Goal: Task Accomplishment & Management: Complete application form

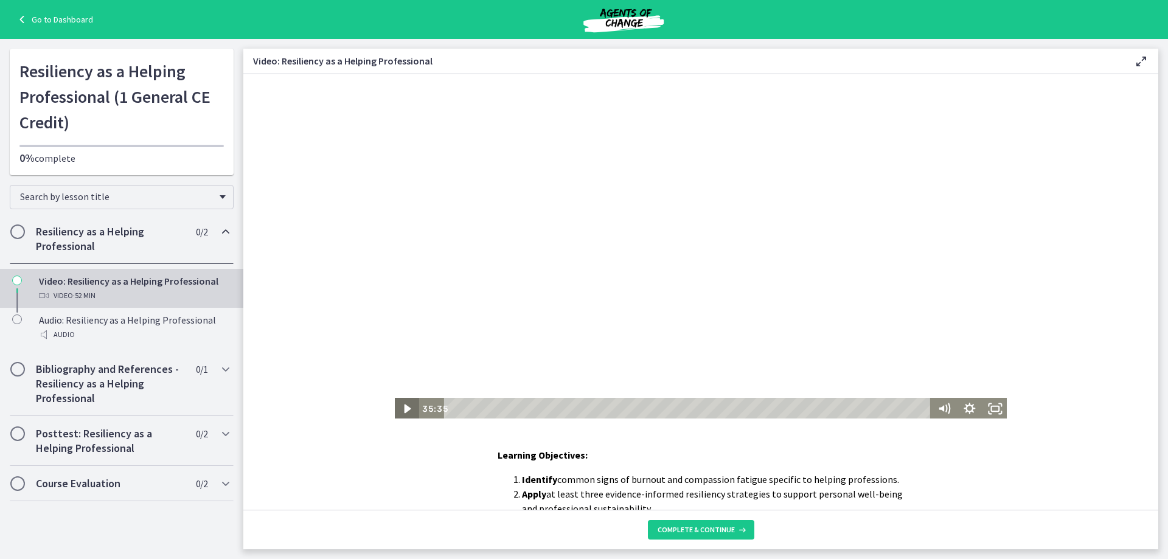
click at [405, 408] on icon "Play Video" at bounding box center [407, 408] width 7 height 9
click at [799, 409] on div "38:23" at bounding box center [688, 409] width 471 height 22
click at [822, 408] on div "40:51" at bounding box center [688, 409] width 471 height 22
click at [874, 409] on div "46:35" at bounding box center [688, 409] width 471 height 22
click at [899, 409] on div "49:19" at bounding box center [688, 409] width 471 height 22
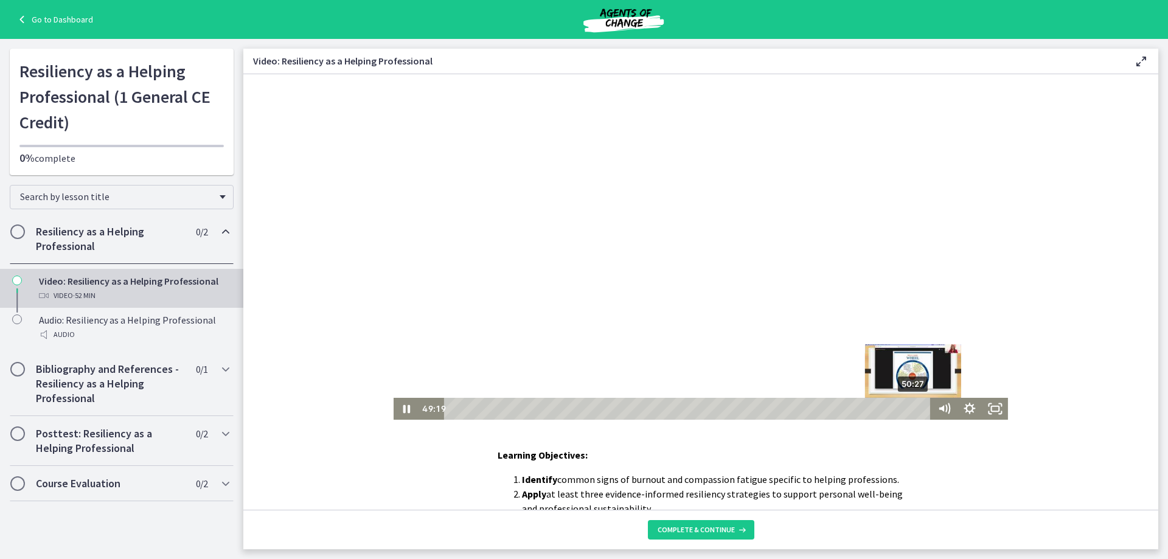
click at [909, 411] on div "50:27" at bounding box center [688, 409] width 471 height 22
click at [916, 409] on div "51:11" at bounding box center [688, 409] width 471 height 22
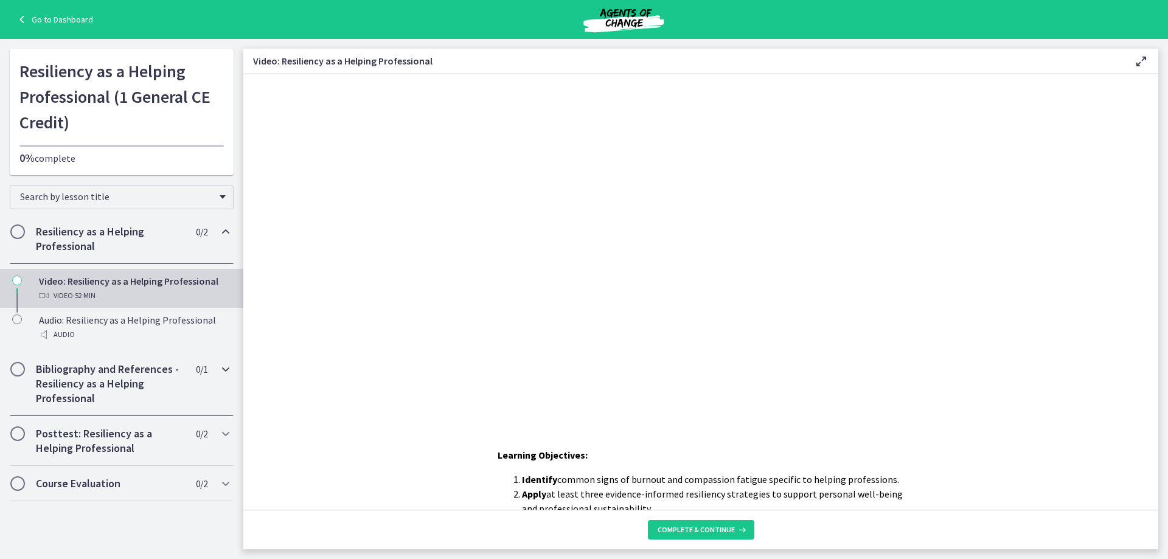
click at [97, 384] on h2 "Bibliography and References - Resiliency as a Helping Professional" at bounding box center [110, 384] width 148 height 44
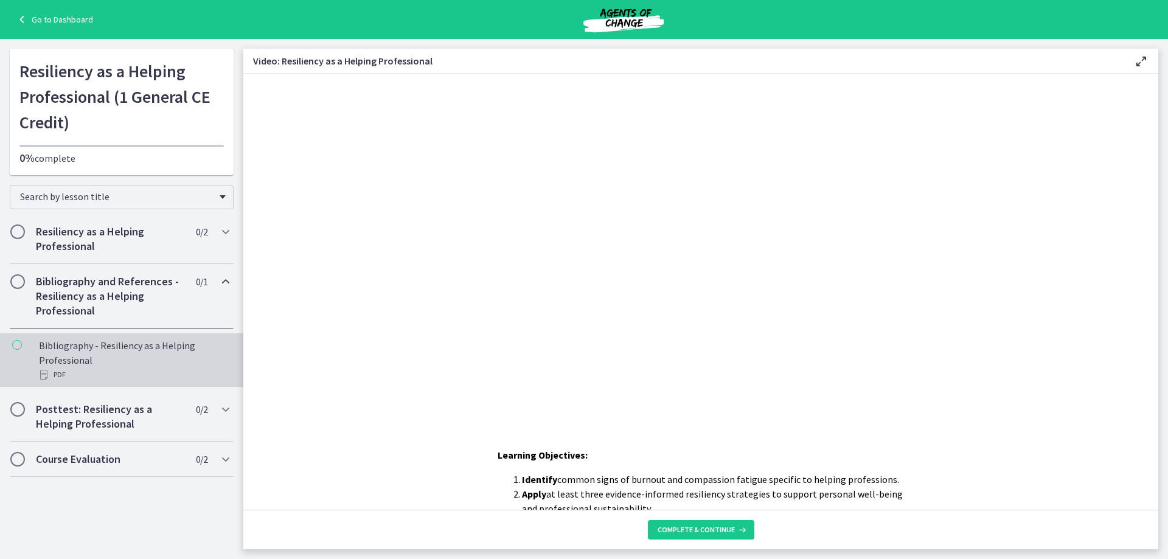
click at [117, 352] on div "Bibliography - Resiliency as a Helping Professional PDF" at bounding box center [134, 360] width 190 height 44
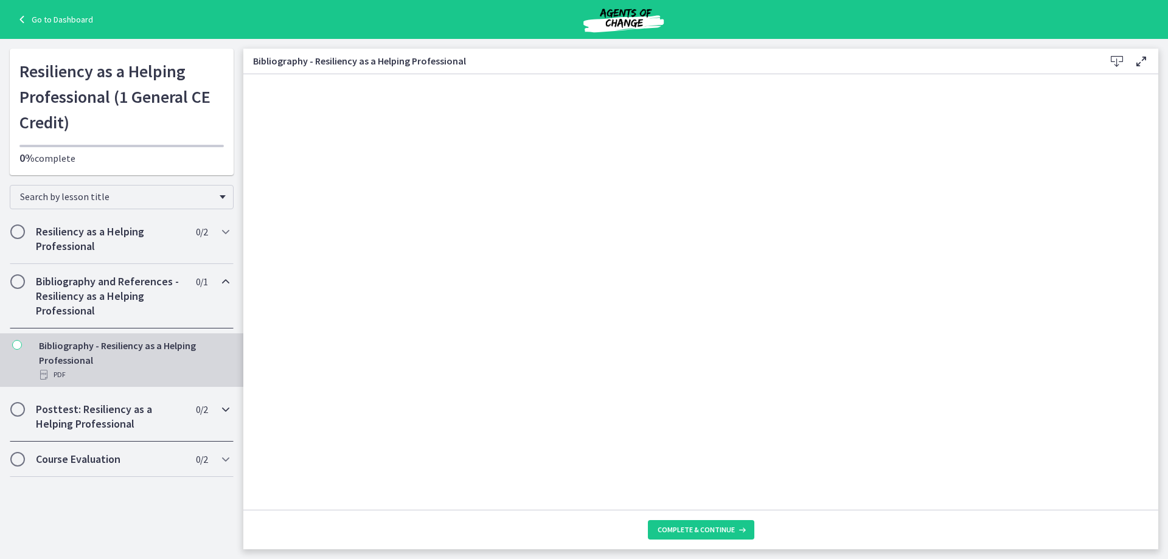
click at [102, 409] on h2 "Posttest: Resiliency as a Helping Professional" at bounding box center [110, 416] width 148 height 29
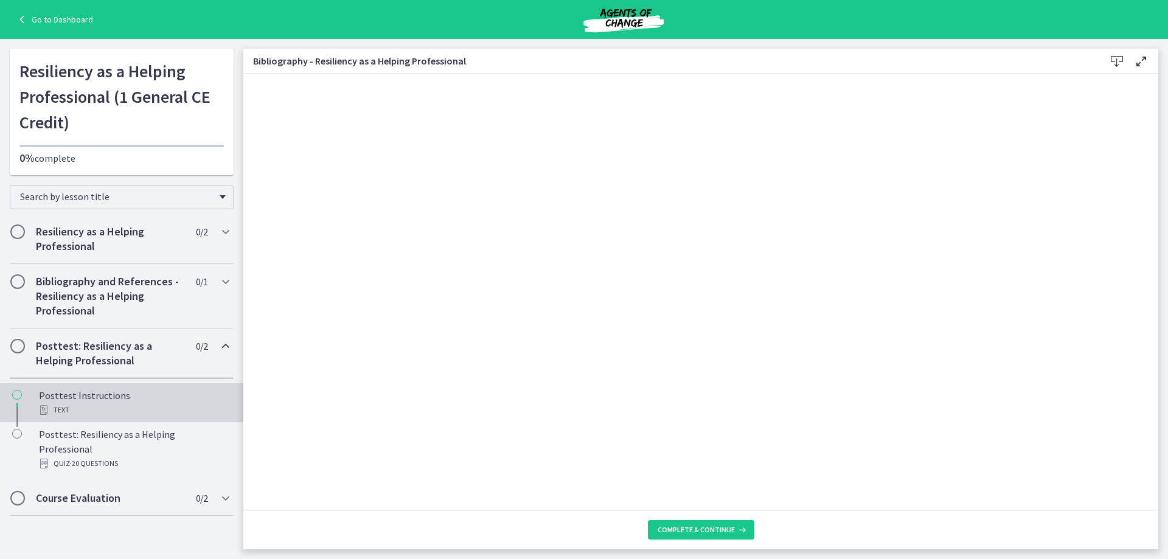
click at [108, 398] on div "Posttest Instructions Text" at bounding box center [134, 402] width 190 height 29
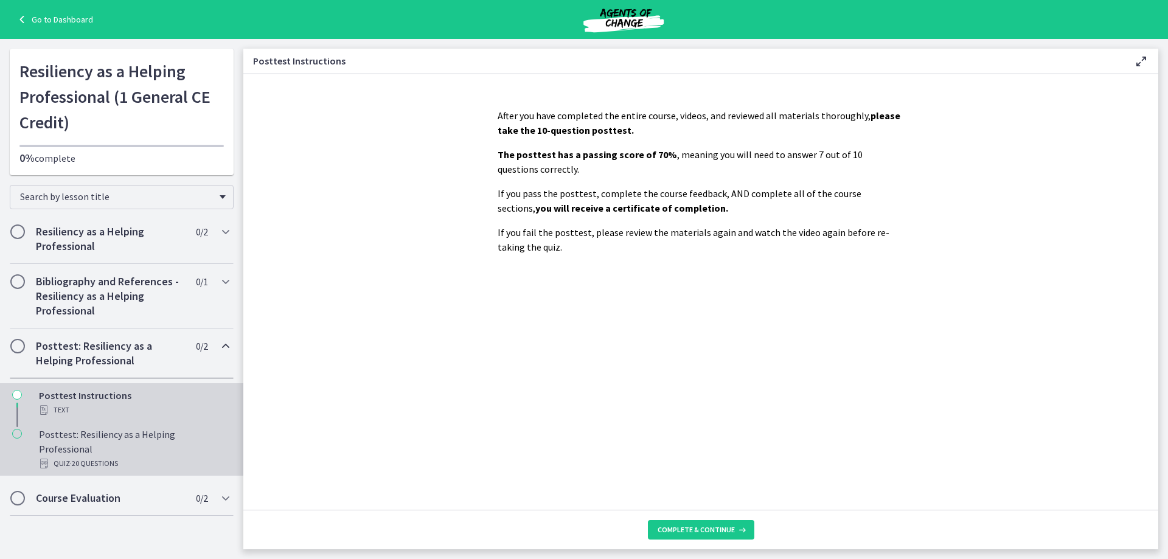
click at [150, 456] on div "Quiz · 20 Questions" at bounding box center [134, 463] width 190 height 15
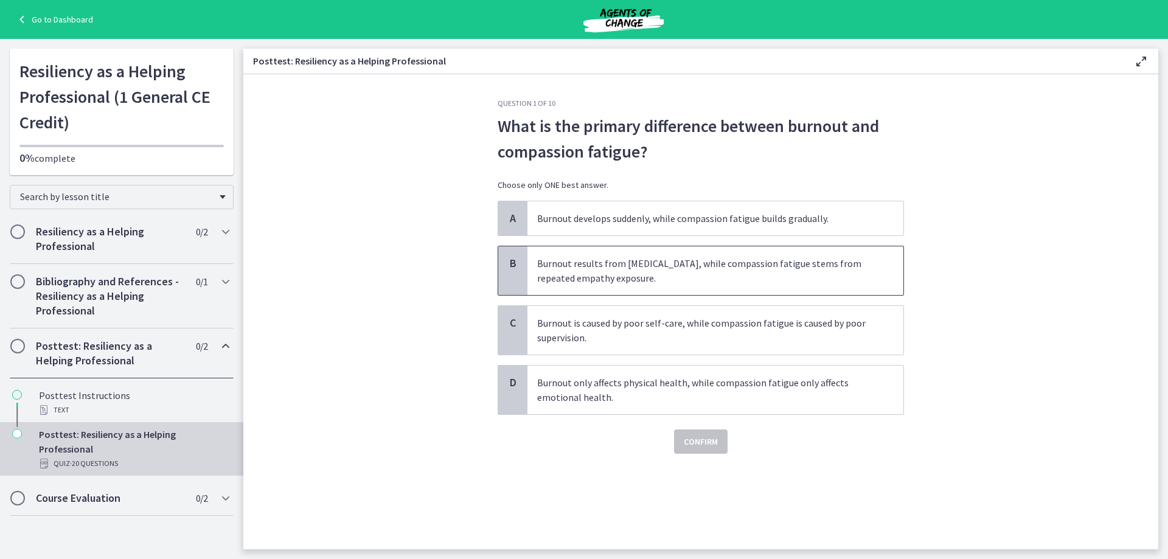
click at [830, 279] on span "Burnout results from chronic stress, while compassion fatigue stems from repeat…" at bounding box center [715, 270] width 376 height 49
click at [698, 445] on span "Confirm" at bounding box center [701, 441] width 34 height 15
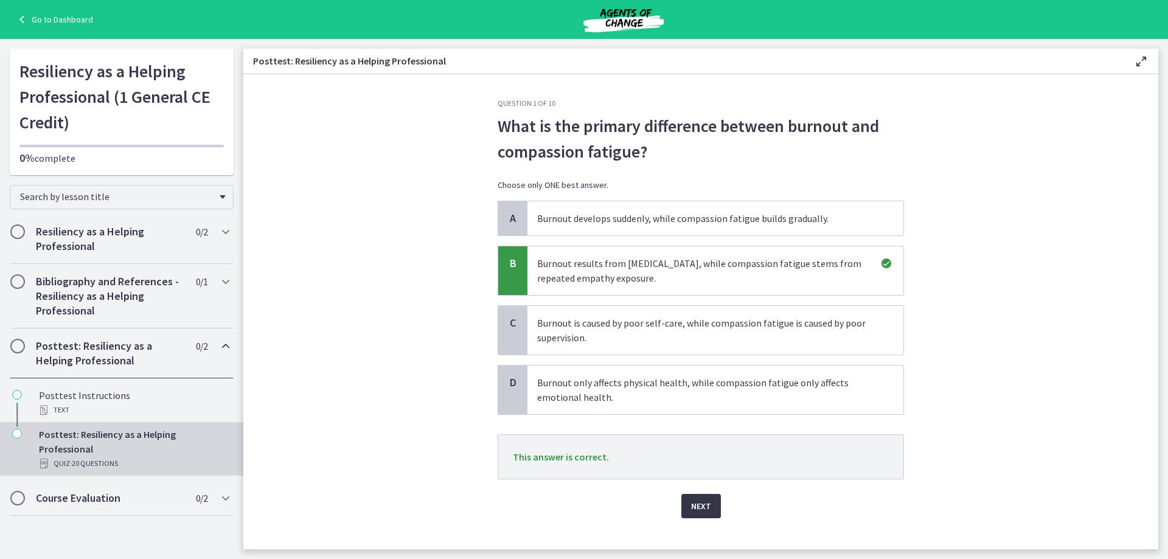
click at [700, 509] on span "Next" at bounding box center [701, 506] width 20 height 15
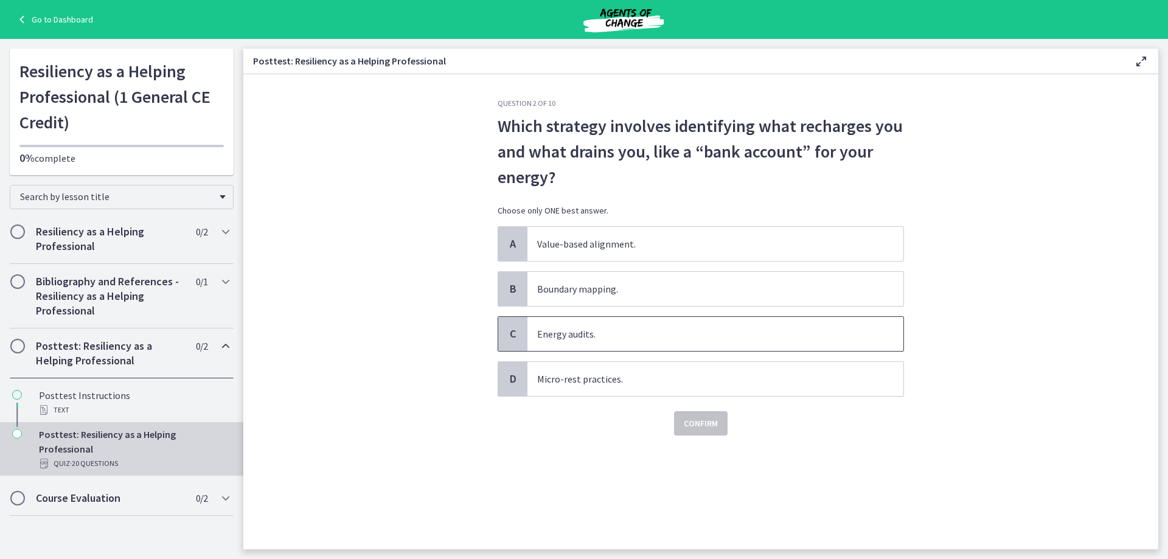
click at [605, 333] on span "Energy audits." at bounding box center [715, 334] width 376 height 34
click at [713, 427] on span "Confirm" at bounding box center [701, 423] width 34 height 15
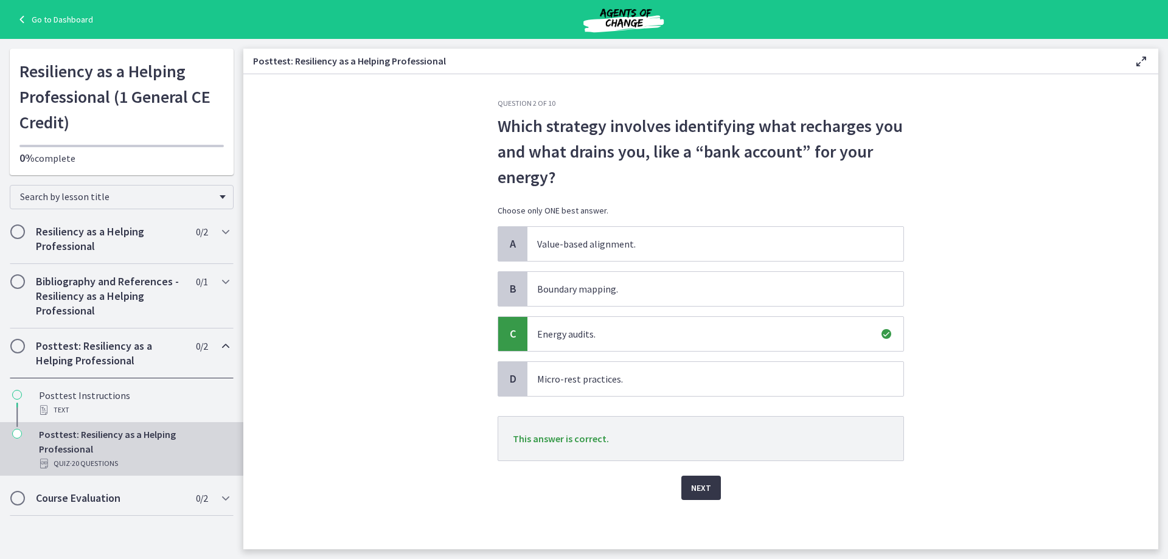
click at [718, 487] on button "Next" at bounding box center [701, 488] width 40 height 24
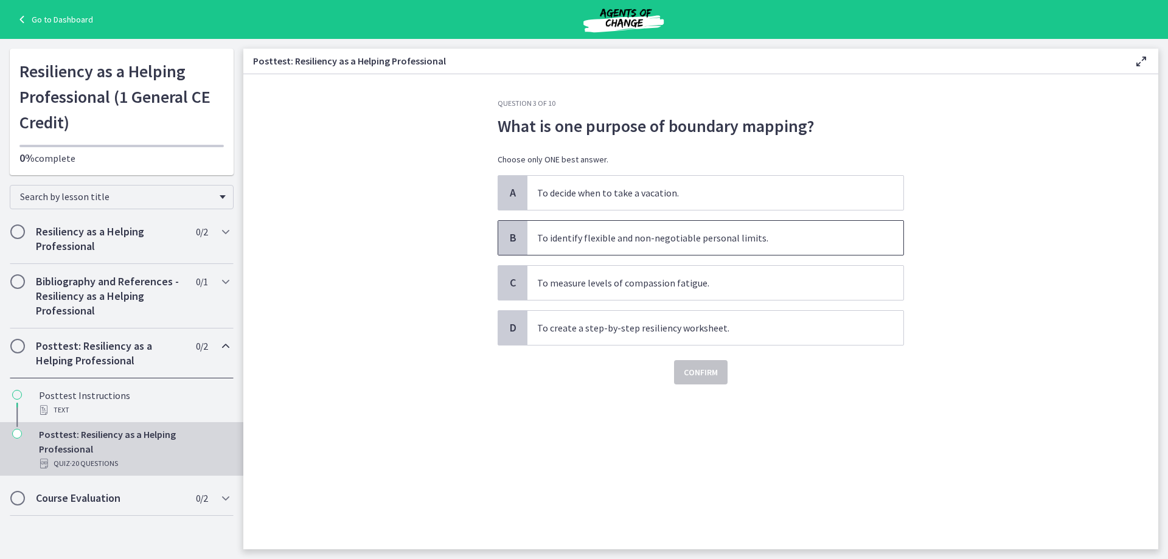
click at [636, 245] on span "To identify flexible and non-negotiable personal limits." at bounding box center [715, 238] width 376 height 34
click at [701, 370] on span "Confirm" at bounding box center [701, 372] width 34 height 15
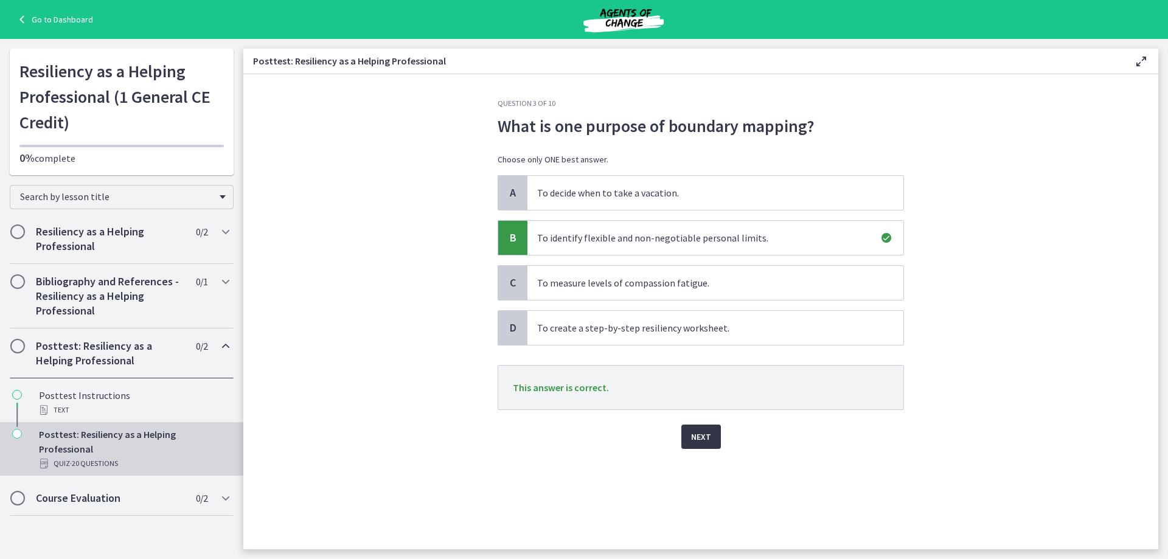
click at [713, 440] on button "Next" at bounding box center [701, 437] width 40 height 24
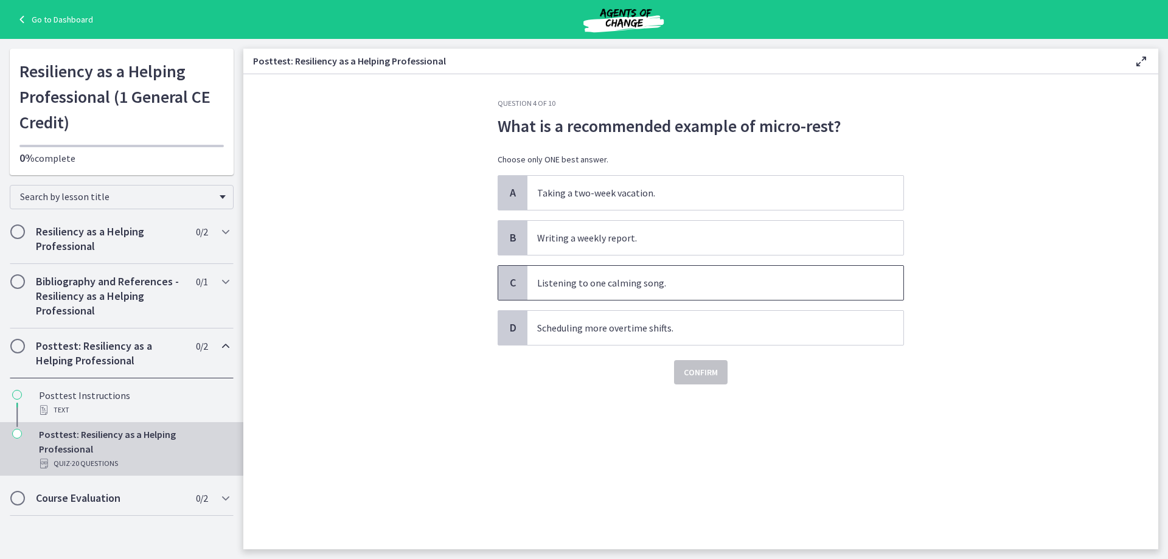
click at [661, 285] on span "Listening to one calming song." at bounding box center [715, 283] width 376 height 34
click at [712, 381] on button "Confirm" at bounding box center [701, 372] width 54 height 24
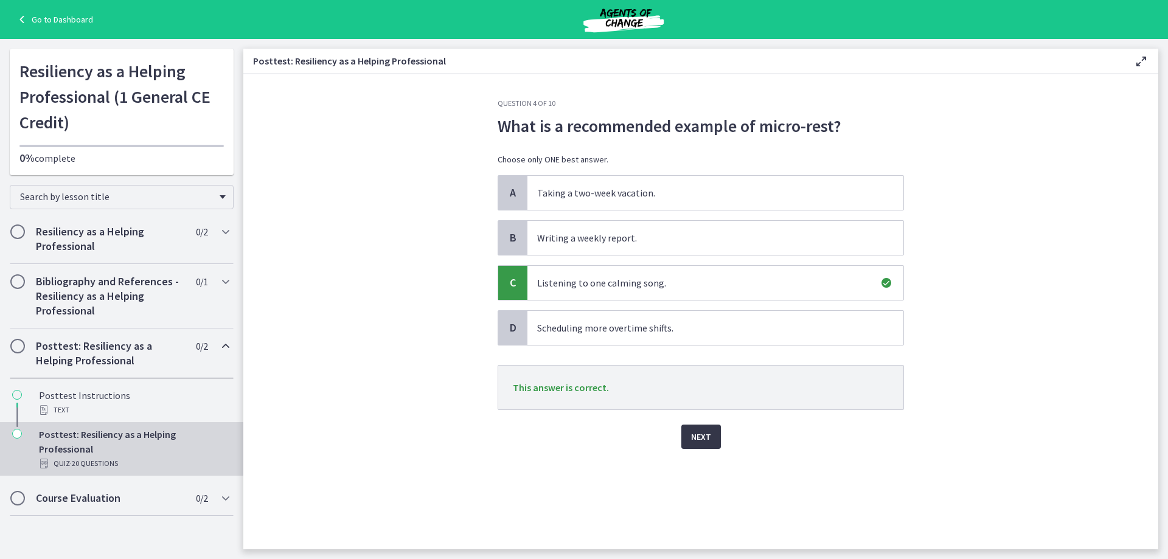
click at [702, 442] on span "Next" at bounding box center [701, 436] width 20 height 15
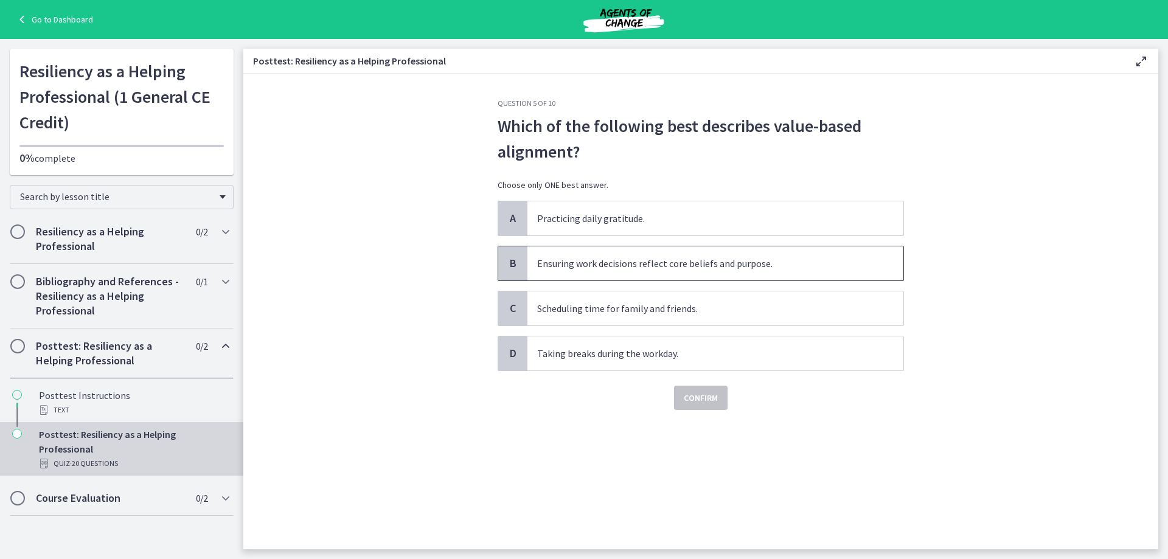
click at [676, 257] on span "Ensuring work decisions reflect core beliefs and purpose." at bounding box center [715, 263] width 376 height 34
click at [689, 394] on span "Confirm" at bounding box center [701, 397] width 34 height 15
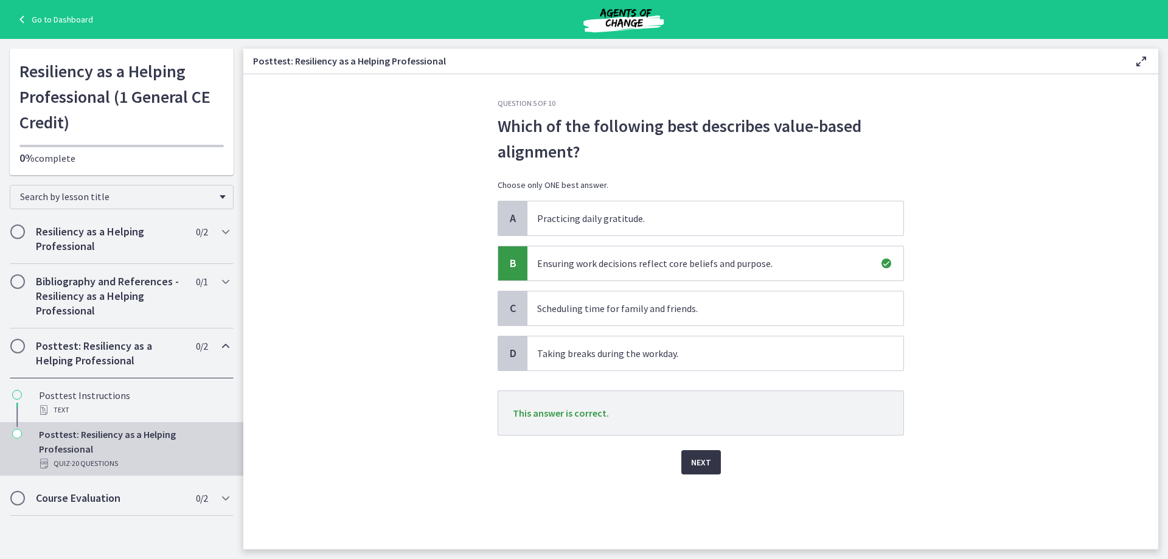
click at [707, 464] on span "Next" at bounding box center [701, 462] width 20 height 15
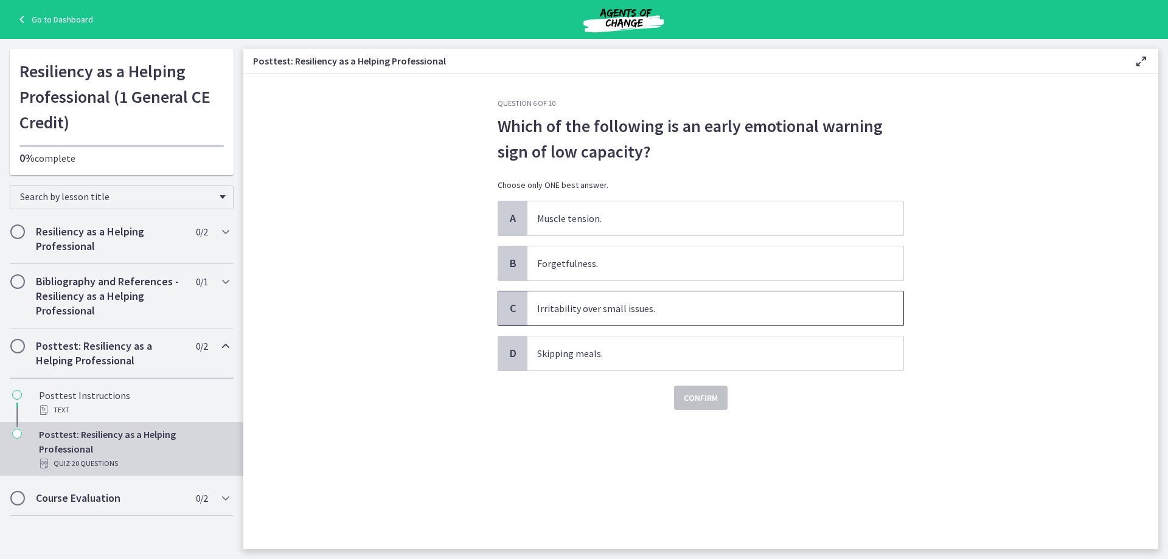
click at [594, 297] on span "Irritability over small issues." at bounding box center [715, 308] width 376 height 34
click at [702, 395] on span "Confirm" at bounding box center [701, 397] width 34 height 15
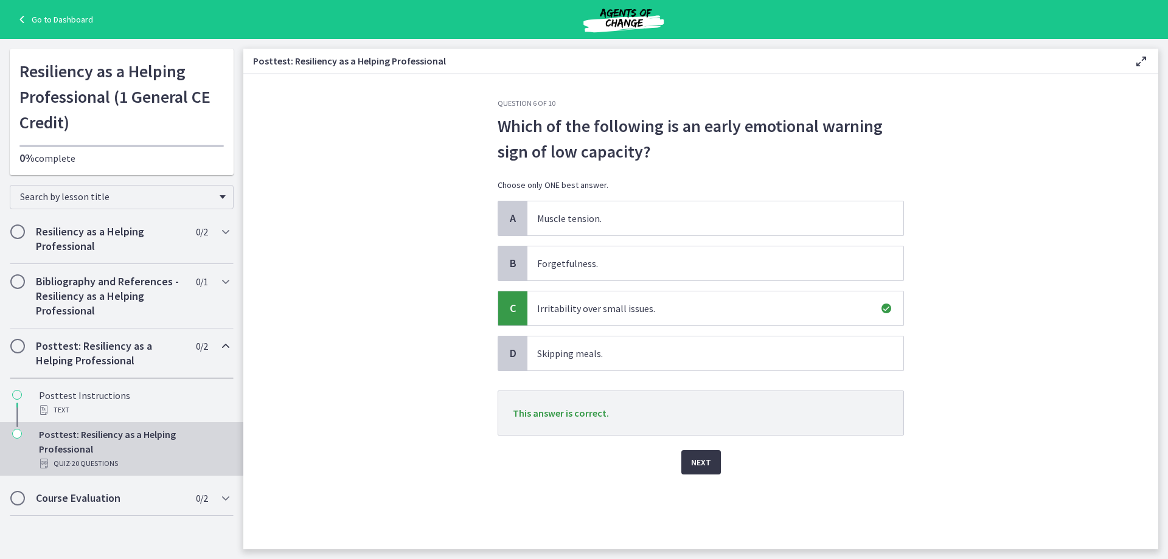
click at [698, 463] on span "Next" at bounding box center [701, 462] width 20 height 15
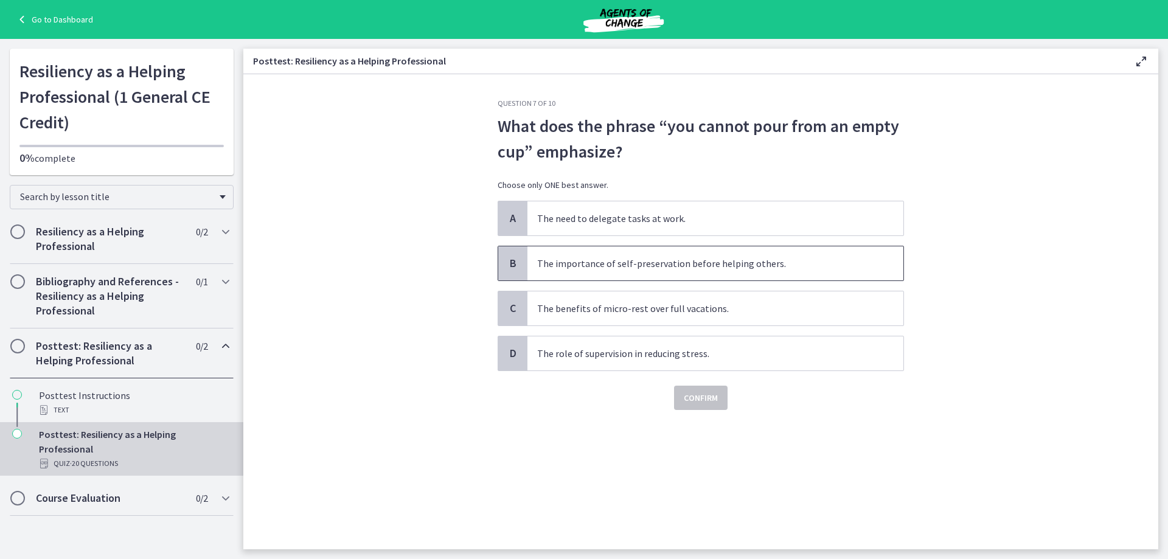
click at [718, 254] on span "The importance of self-preservation before helping others." at bounding box center [715, 263] width 376 height 34
click at [718, 389] on button "Confirm" at bounding box center [701, 398] width 54 height 24
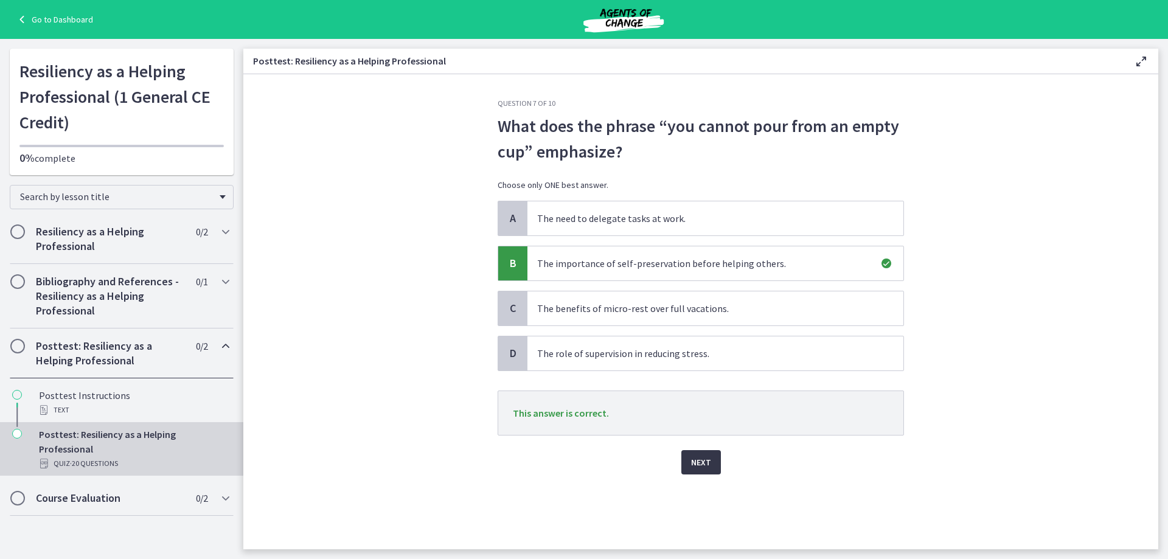
click at [705, 463] on span "Next" at bounding box center [701, 462] width 20 height 15
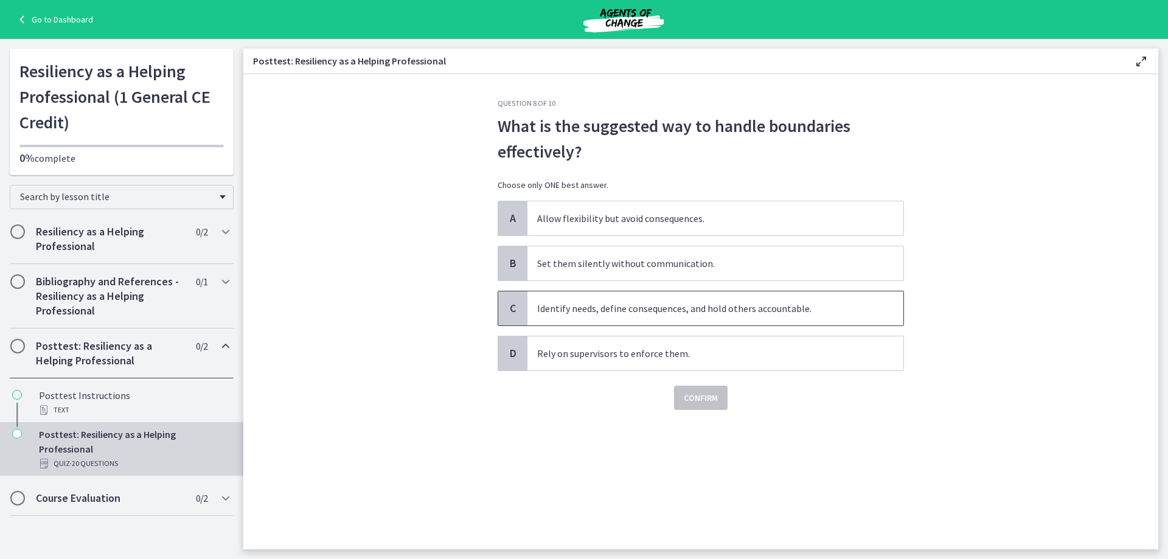
click at [803, 306] on span "Identify needs, define consequences, and hold others accountable." at bounding box center [715, 308] width 376 height 34
click at [715, 394] on span "Confirm" at bounding box center [701, 397] width 34 height 15
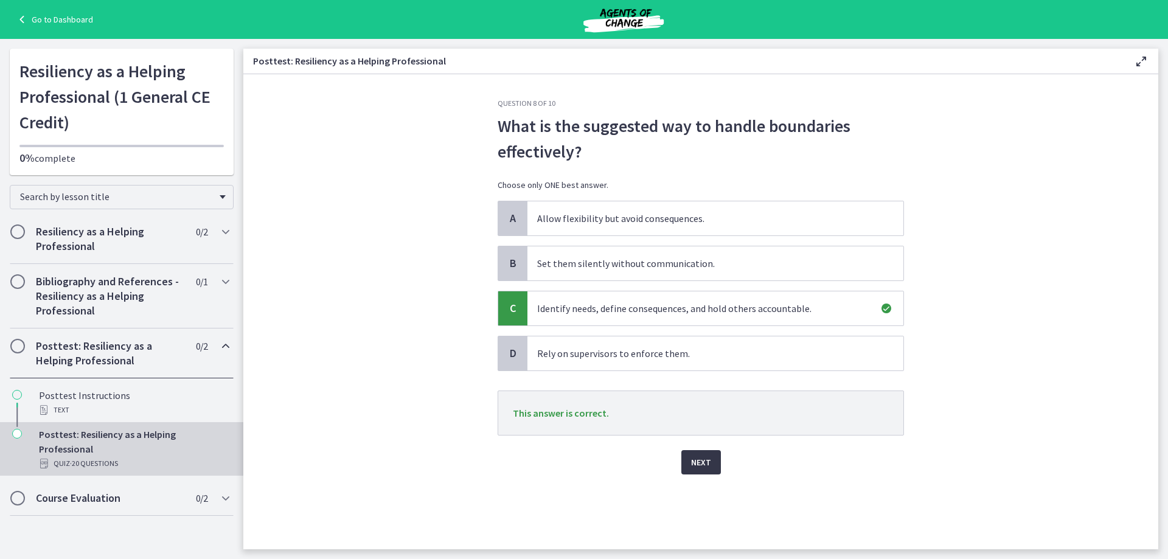
click at [704, 459] on span "Next" at bounding box center [701, 462] width 20 height 15
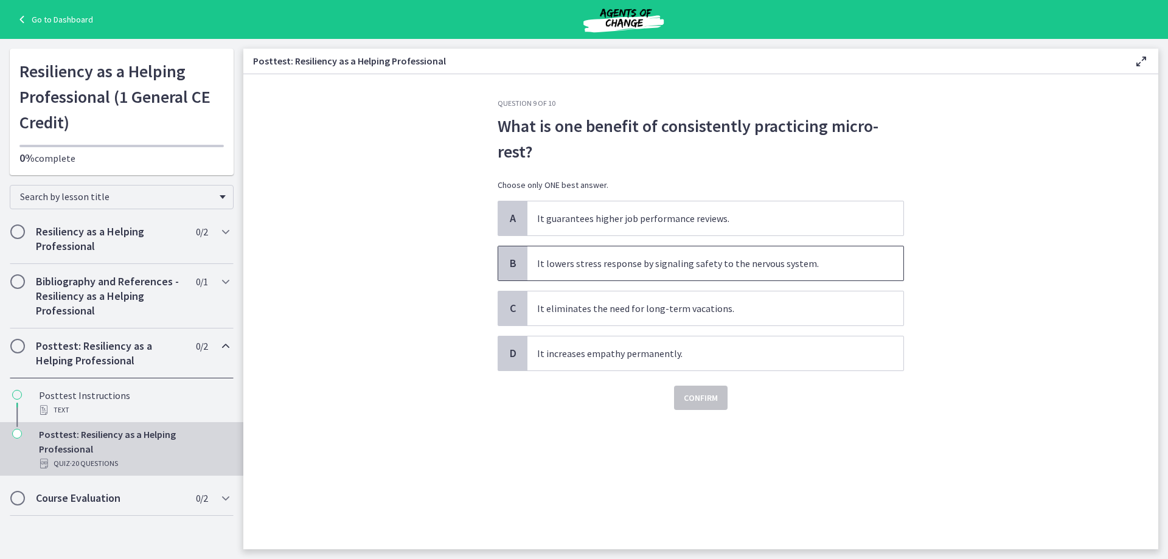
click at [638, 256] on span "It lowers stress response by signaling safety to the nervous system." at bounding box center [715, 263] width 376 height 34
click at [695, 393] on span "Confirm" at bounding box center [701, 397] width 34 height 15
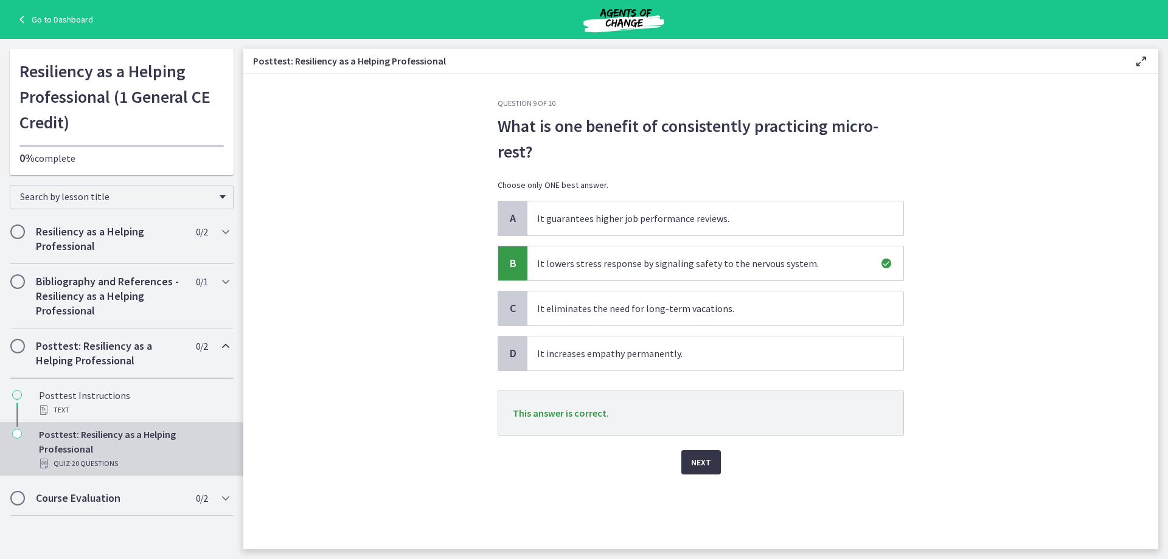
click at [713, 460] on button "Next" at bounding box center [701, 462] width 40 height 24
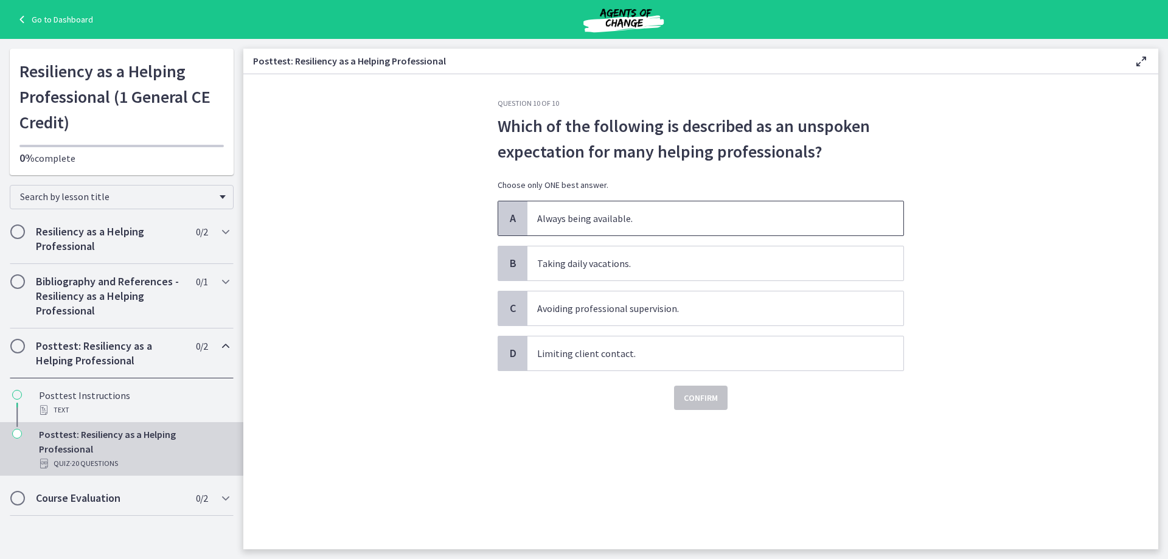
click at [681, 213] on span "Always being available." at bounding box center [715, 218] width 376 height 34
click at [712, 388] on button "Confirm" at bounding box center [701, 398] width 54 height 24
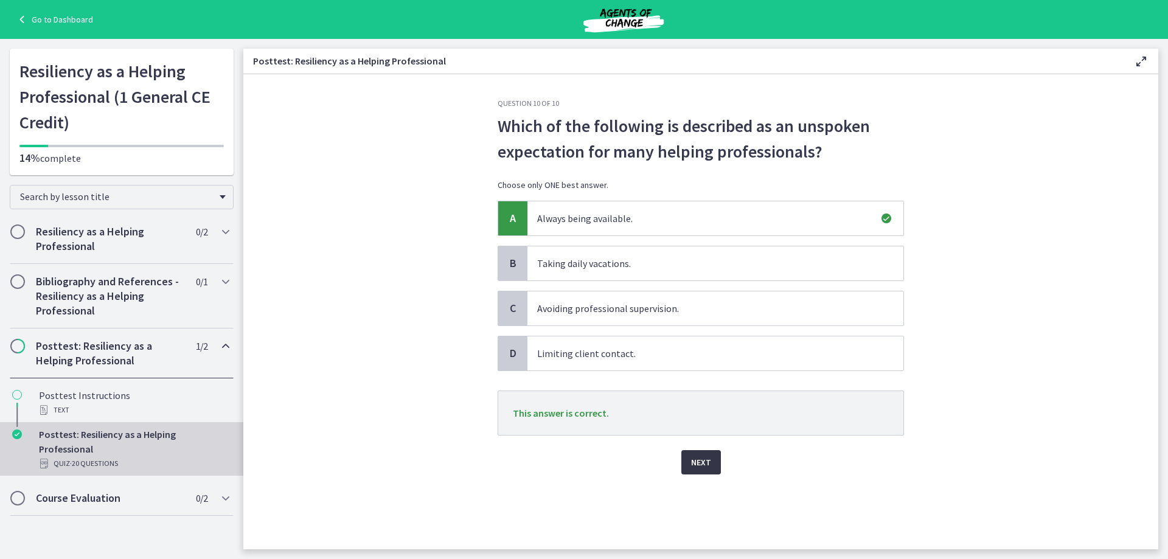
click at [700, 459] on span "Next" at bounding box center [701, 462] width 20 height 15
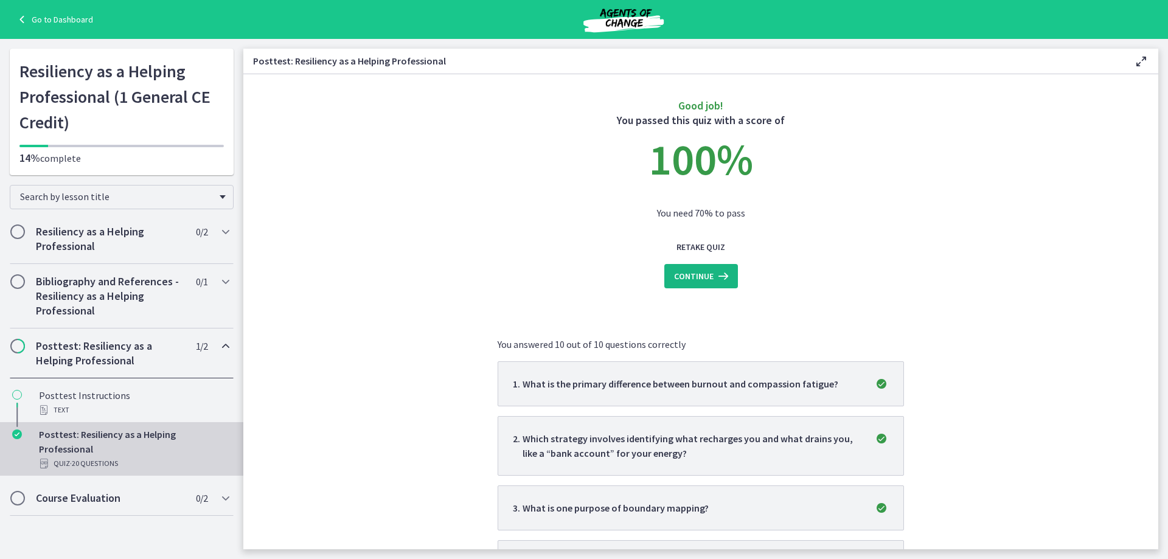
click at [713, 269] on icon at bounding box center [721, 276] width 17 height 15
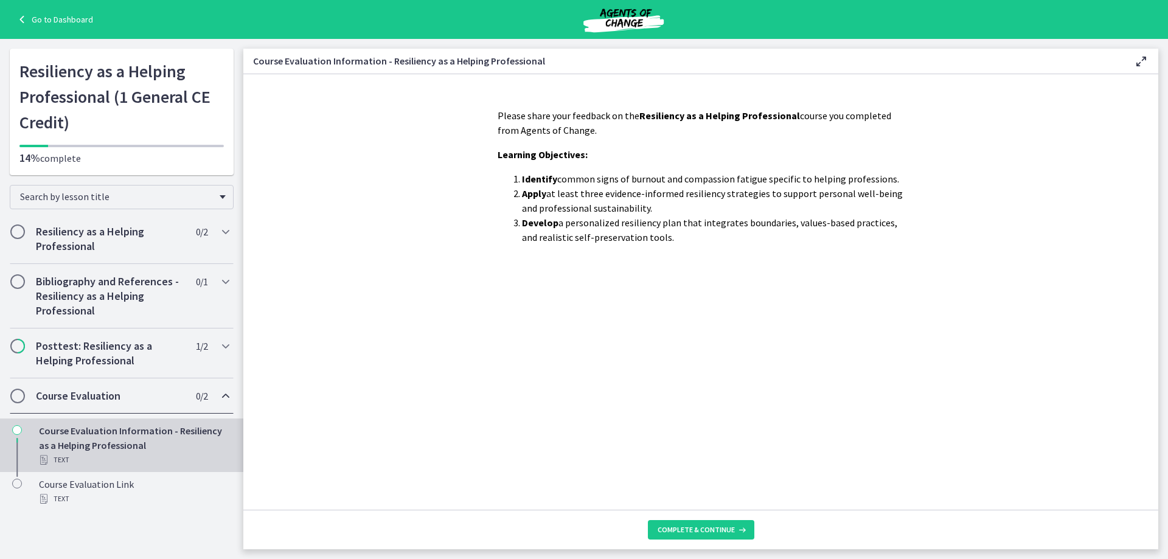
click at [727, 517] on footer "Complete & continue" at bounding box center [700, 530] width 915 height 40
click at [725, 523] on button "Complete & continue" at bounding box center [701, 529] width 106 height 19
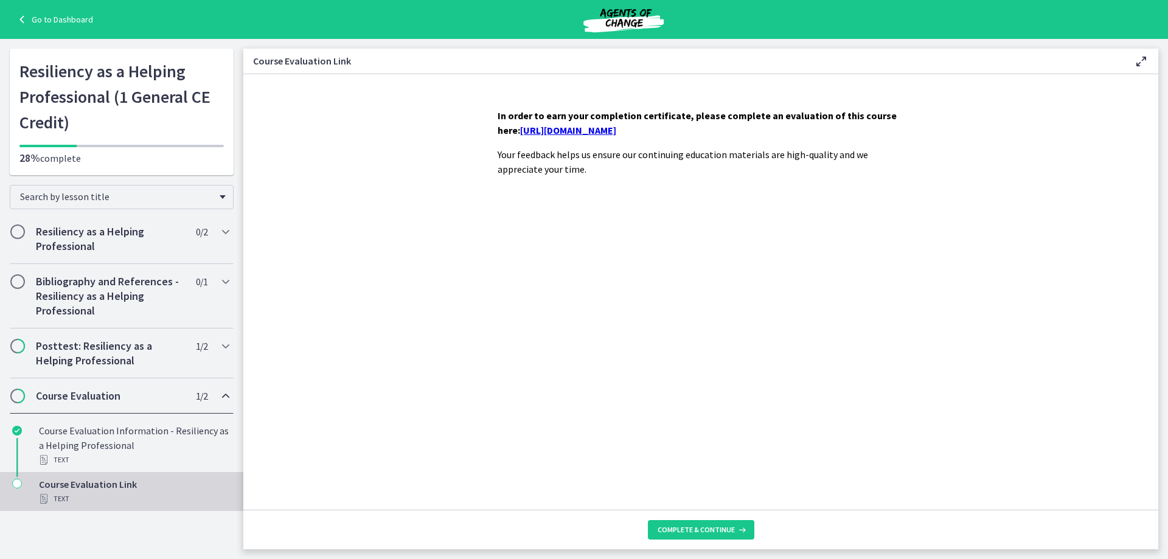
click at [571, 130] on link "https://forms.gle/Qp7Thousi5nwqVvo9" at bounding box center [568, 130] width 96 height 12
click at [684, 523] on button "Complete & continue" at bounding box center [701, 529] width 106 height 19
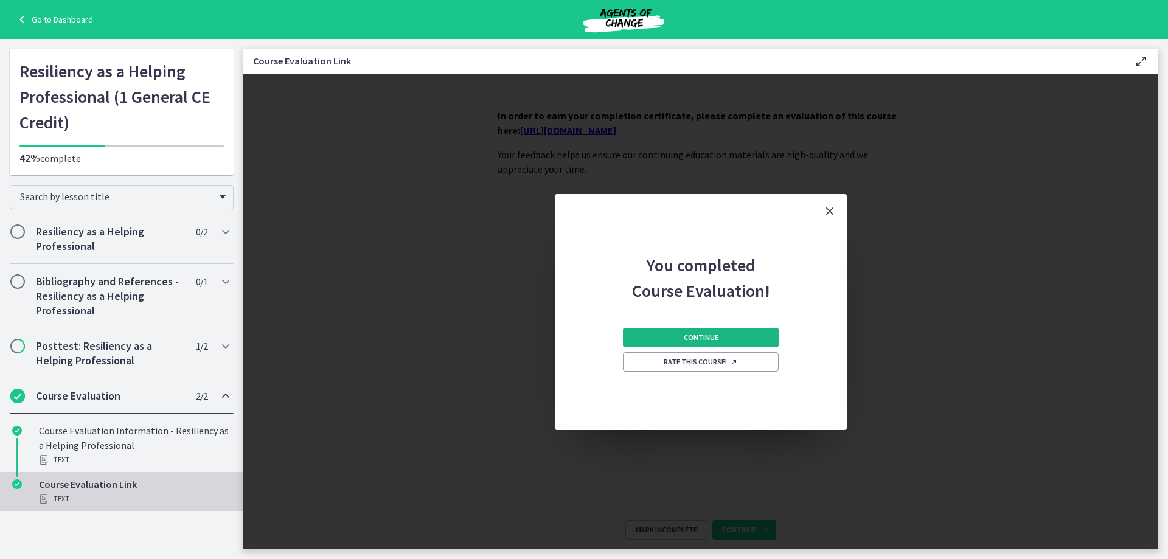
click at [744, 333] on button "Continue" at bounding box center [701, 337] width 156 height 19
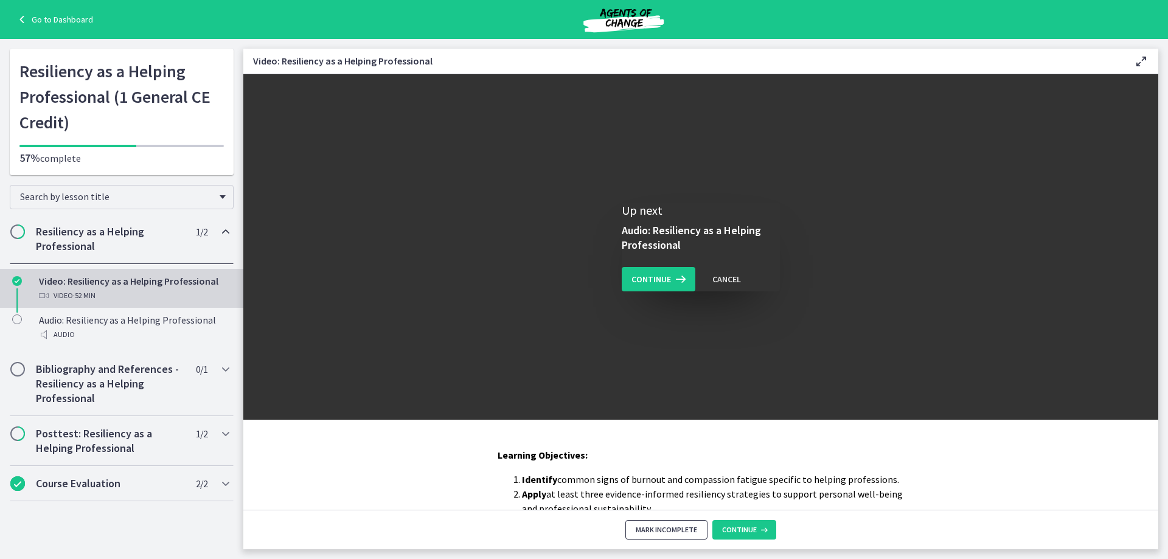
click at [699, 533] on button "Mark Incomplete" at bounding box center [666, 529] width 82 height 19
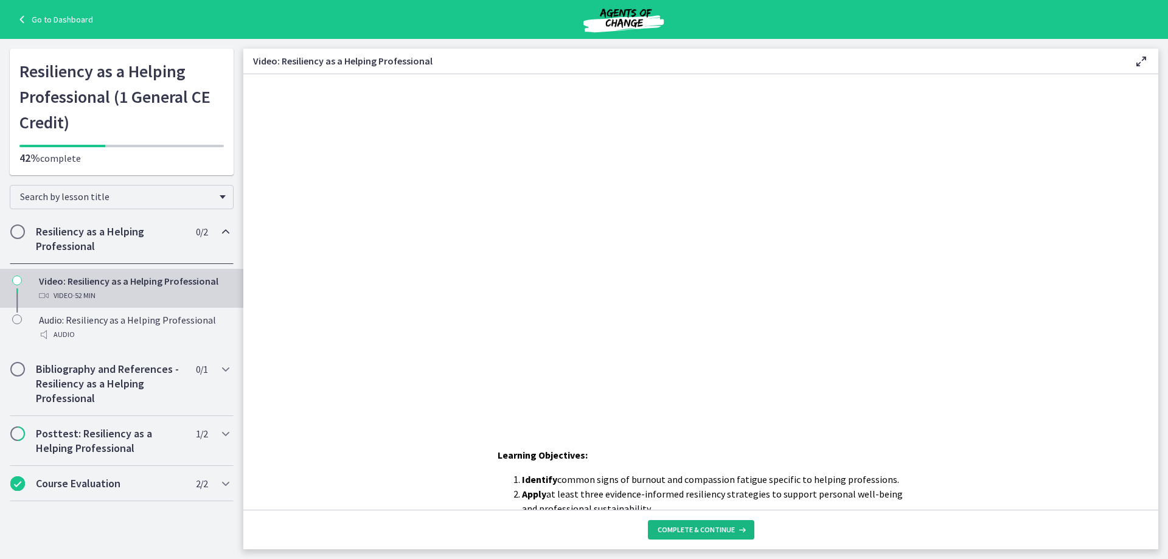
click at [699, 533] on span "Complete & continue" at bounding box center [695, 530] width 77 height 10
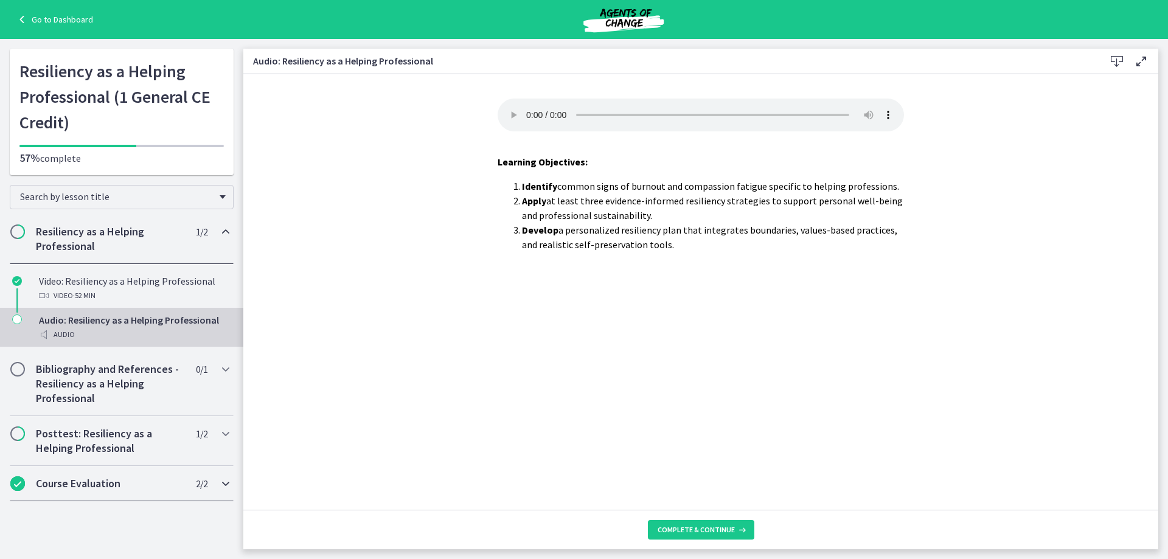
click at [126, 486] on h2 "Course Evaluation" at bounding box center [110, 483] width 148 height 15
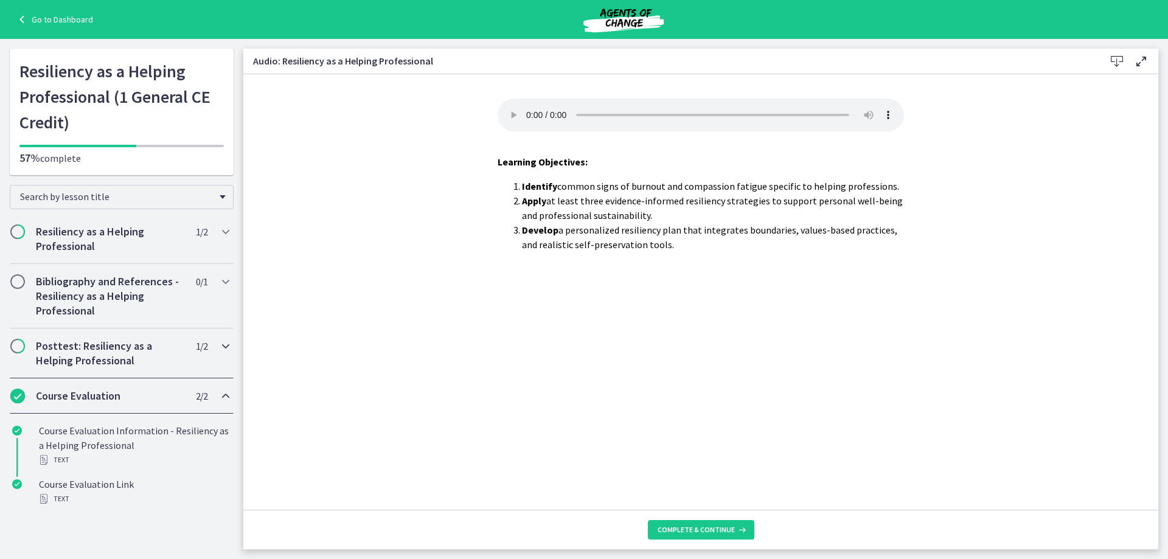
click at [133, 350] on h2 "Posttest: Resiliency as a Helping Professional" at bounding box center [110, 353] width 148 height 29
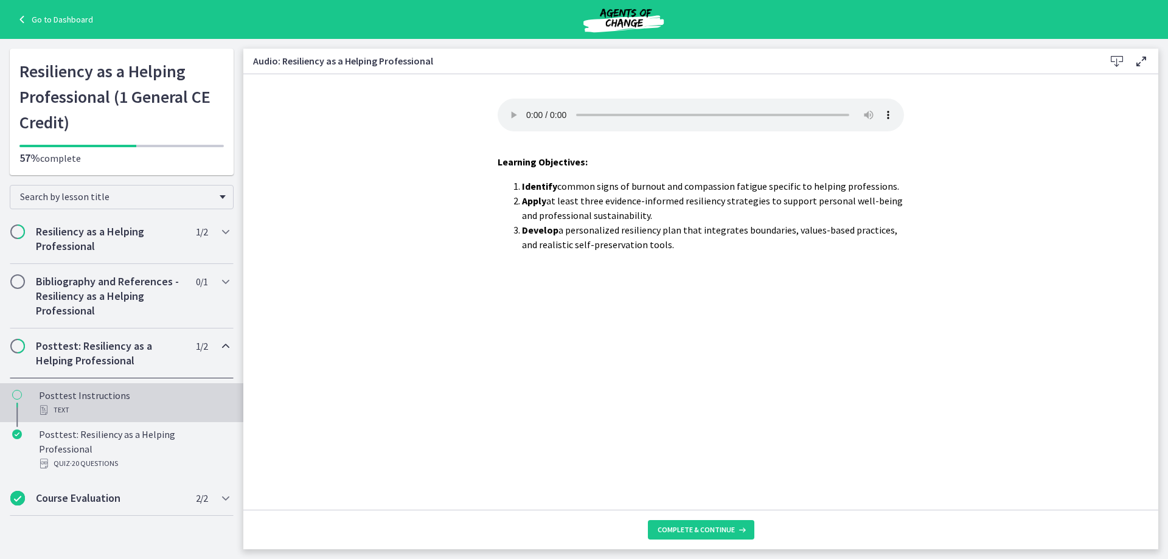
click at [109, 396] on div "Posttest Instructions Text" at bounding box center [134, 402] width 190 height 29
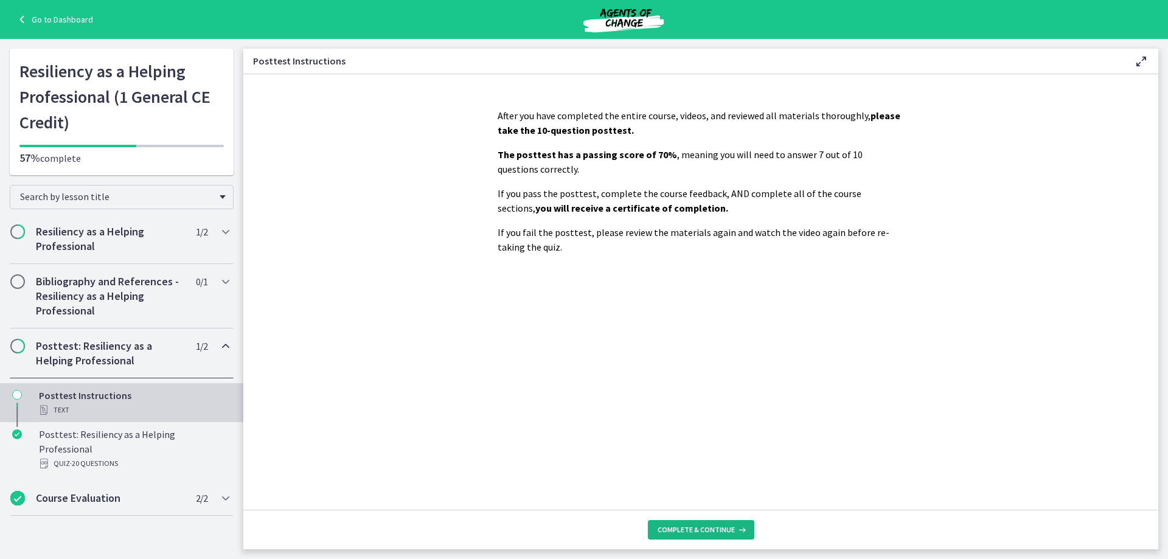
click at [681, 524] on button "Complete & continue" at bounding box center [701, 529] width 106 height 19
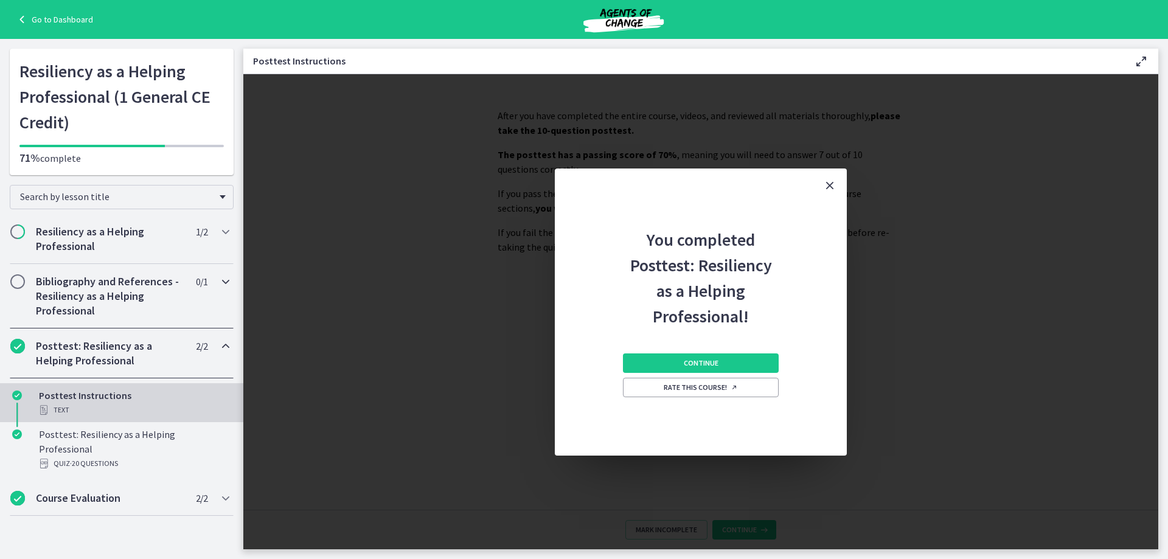
click at [69, 280] on h2 "Bibliography and References - Resiliency as a Helping Professional" at bounding box center [110, 296] width 148 height 44
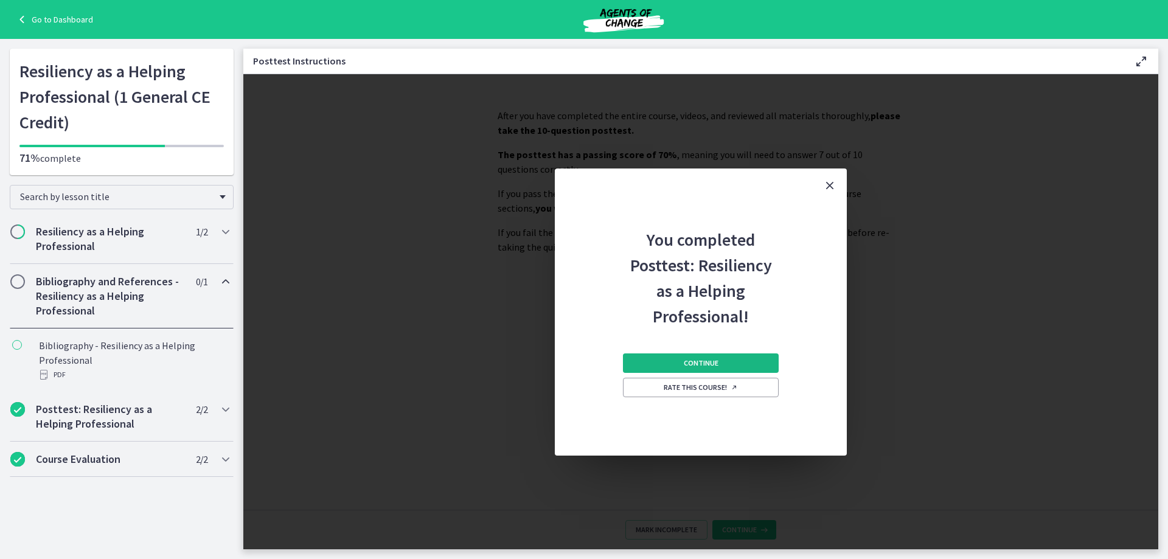
click at [687, 366] on span "Continue" at bounding box center [701, 363] width 35 height 10
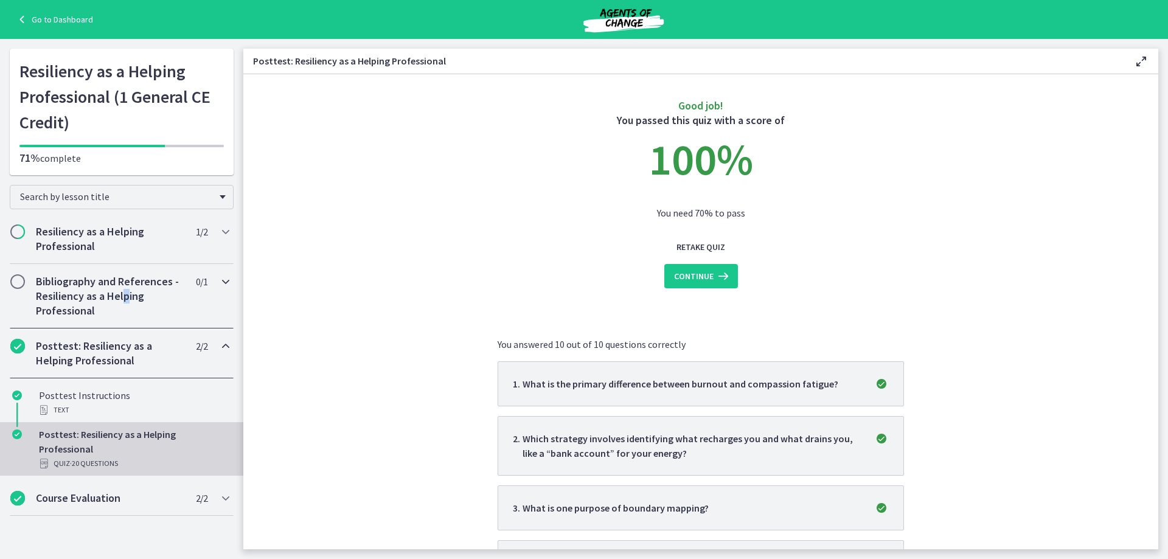
click at [123, 295] on h2 "Bibliography and References - Resiliency as a Helping Professional" at bounding box center [110, 296] width 148 height 44
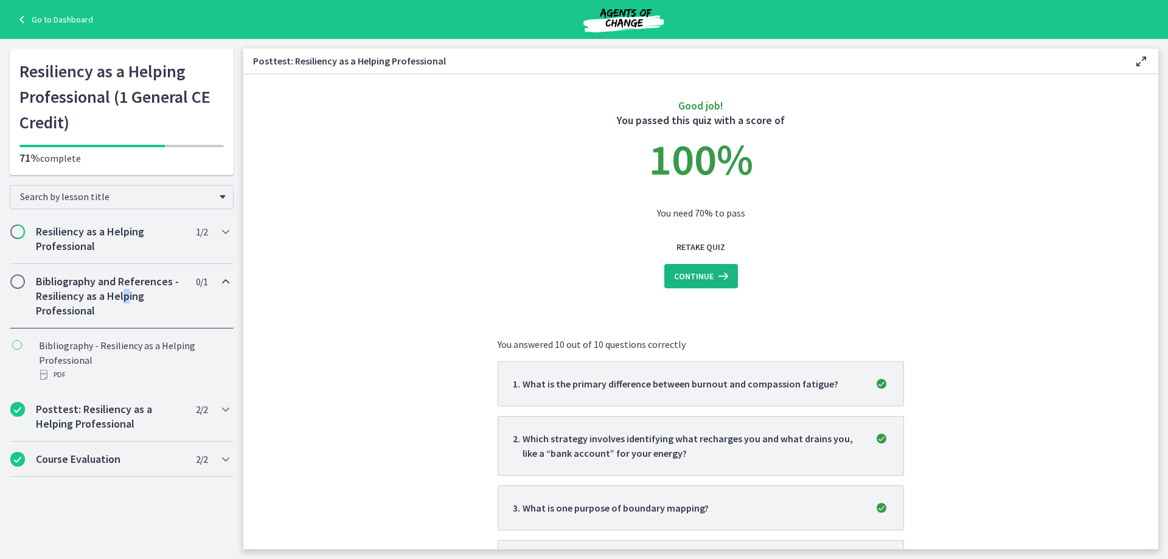
click at [706, 277] on span "Continue" at bounding box center [694, 276] width 40 height 15
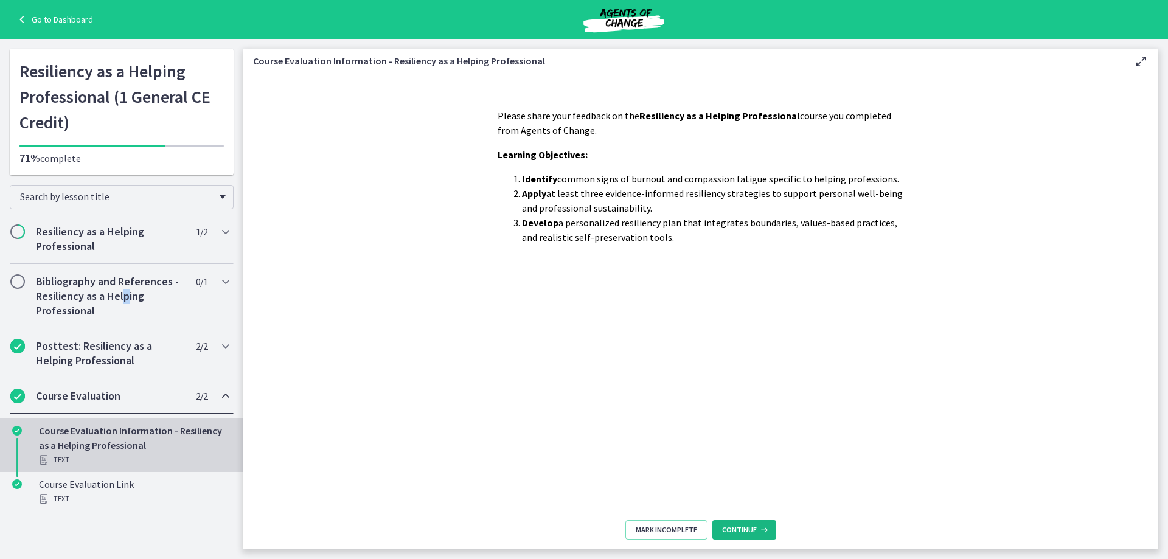
click at [760, 537] on button "Continue" at bounding box center [744, 529] width 64 height 19
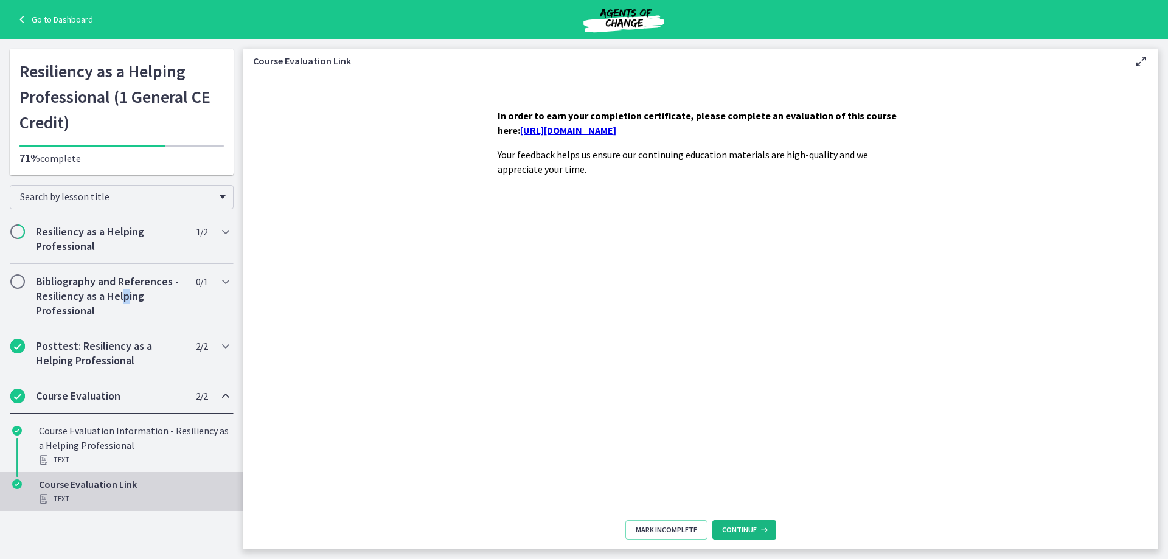
click at [759, 534] on icon at bounding box center [763, 530] width 12 height 10
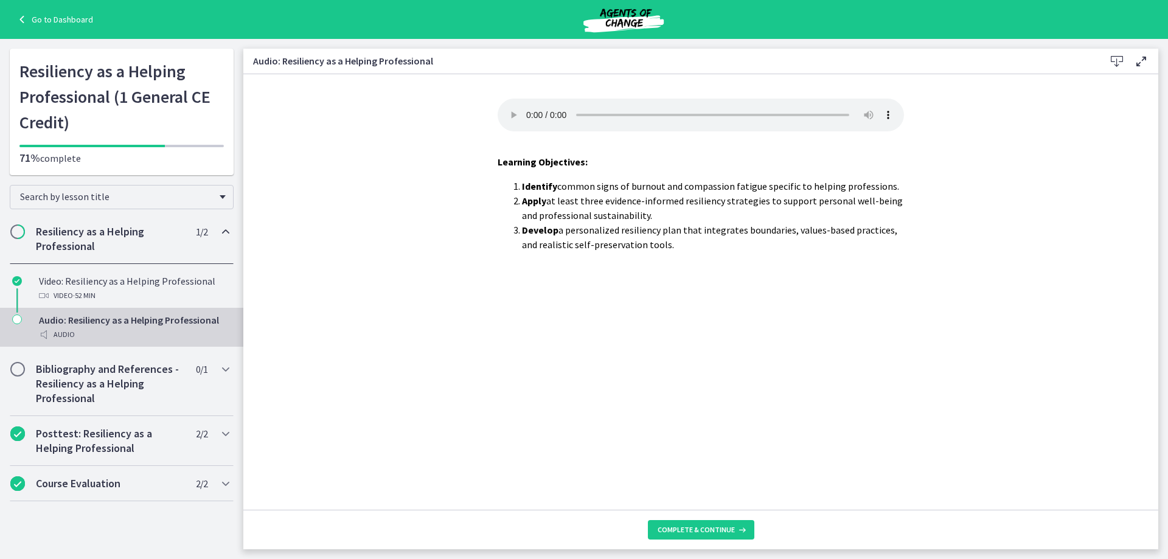
click at [758, 534] on footer "Complete & continue" at bounding box center [700, 530] width 915 height 40
click at [706, 532] on span "Complete & continue" at bounding box center [695, 530] width 77 height 10
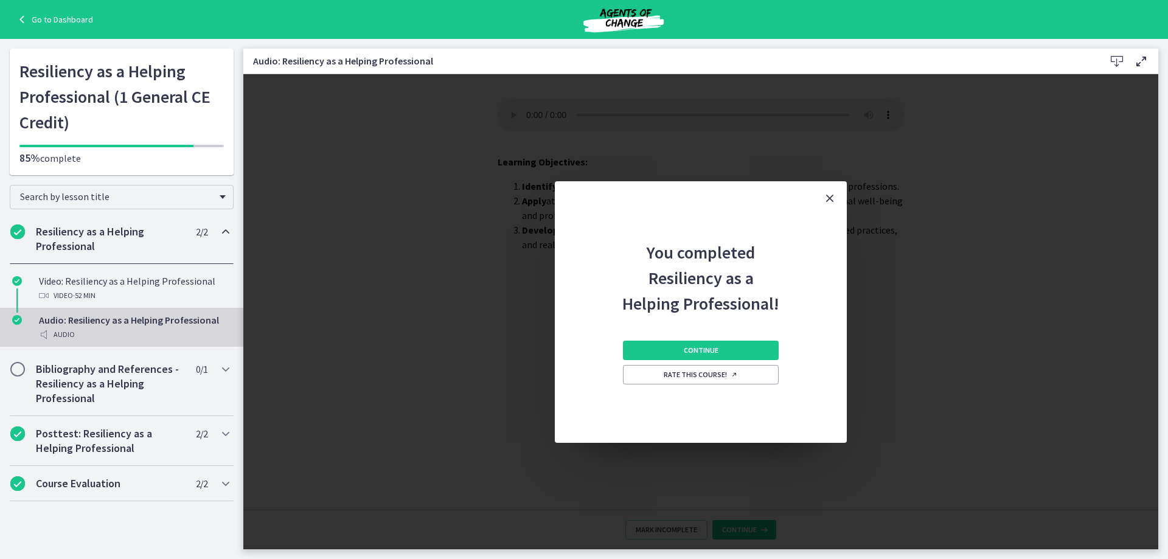
click at [706, 532] on div "You completed Resiliency as a Helping Professional! Continue Rate this course!" at bounding box center [700, 311] width 915 height 475
click at [684, 353] on span "Continue" at bounding box center [701, 350] width 35 height 10
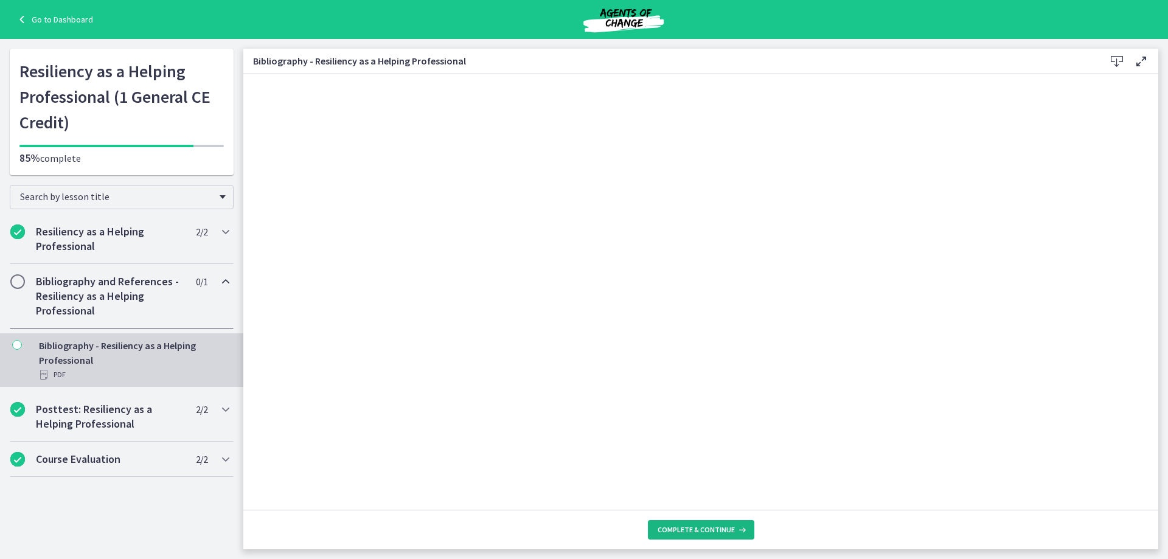
click at [684, 527] on span "Complete & continue" at bounding box center [695, 530] width 77 height 10
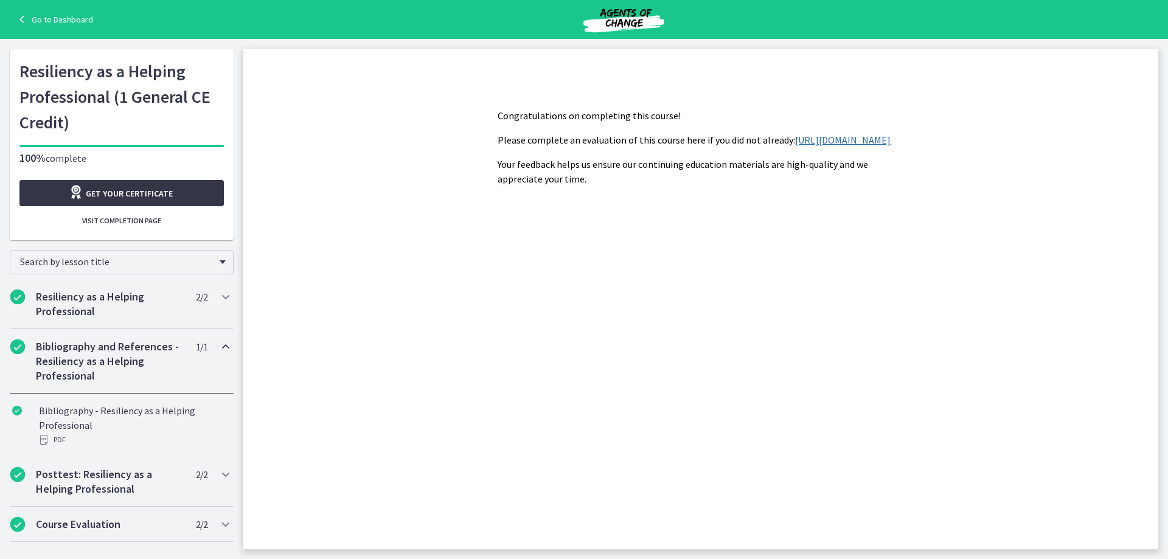
click at [178, 192] on link "Get your certificate" at bounding box center [121, 193] width 204 height 26
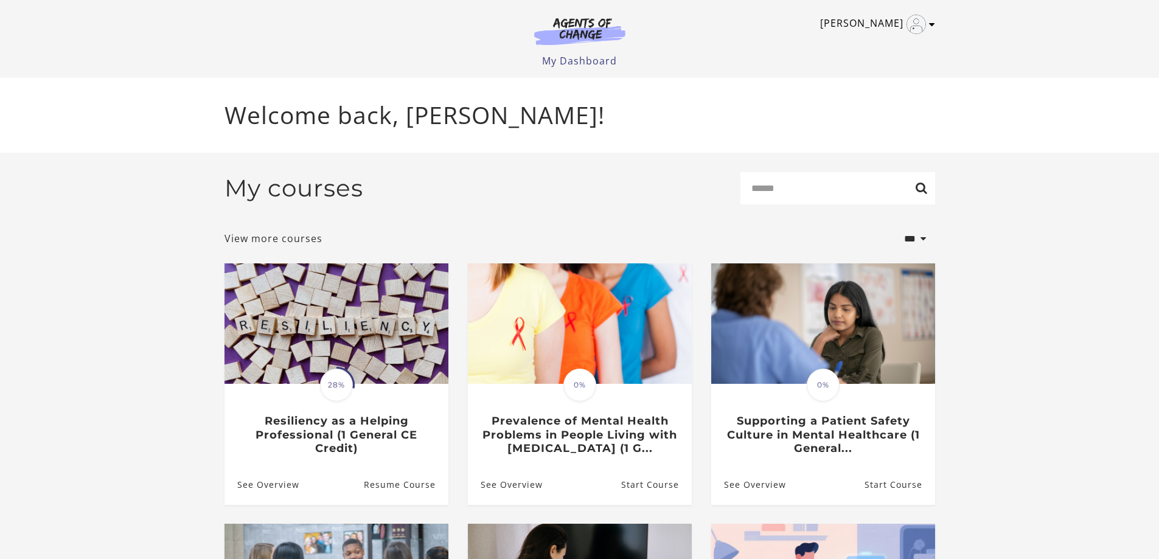
click at [889, 21] on link "[PERSON_NAME]" at bounding box center [874, 24] width 109 height 19
click at [859, 49] on link "My Account" at bounding box center [884, 44] width 107 height 21
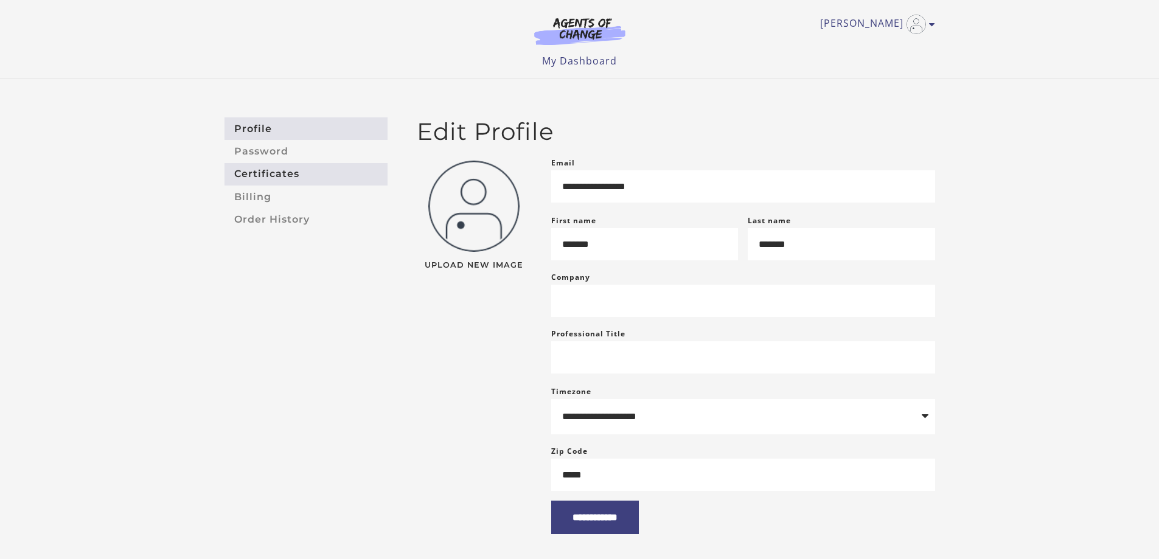
click at [268, 184] on link "Certificates" at bounding box center [305, 174] width 163 height 23
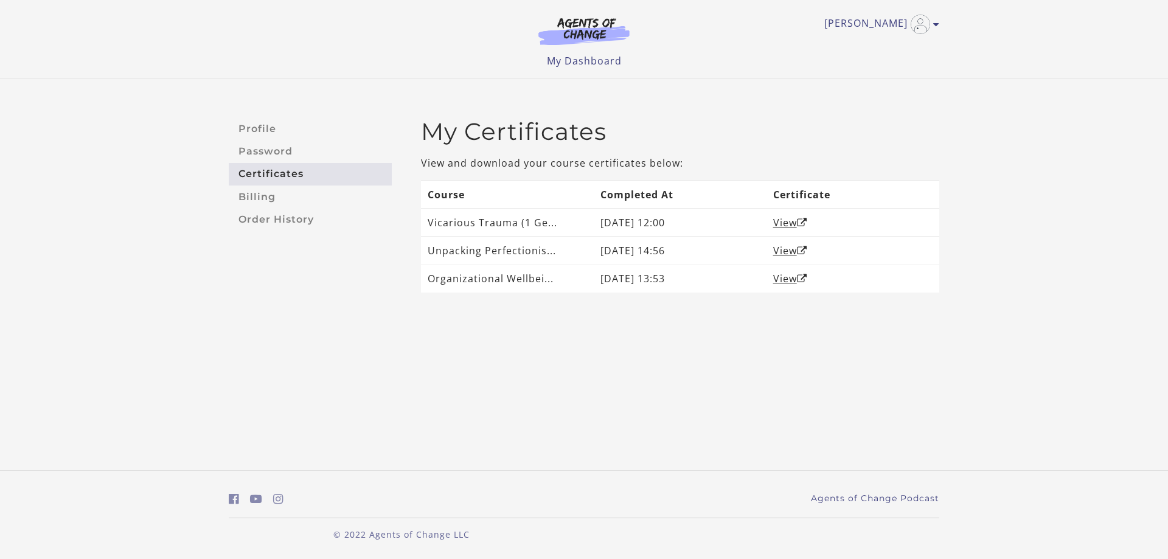
click at [265, 169] on link "Certificates" at bounding box center [310, 174] width 163 height 23
click at [251, 128] on link "Profile" at bounding box center [310, 128] width 163 height 23
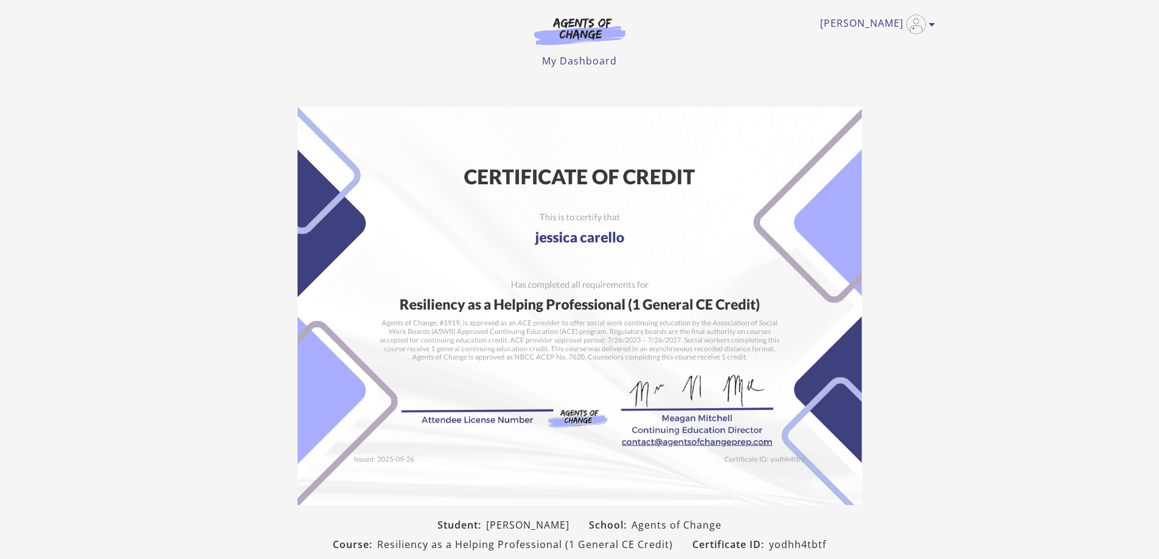
scroll to position [150, 0]
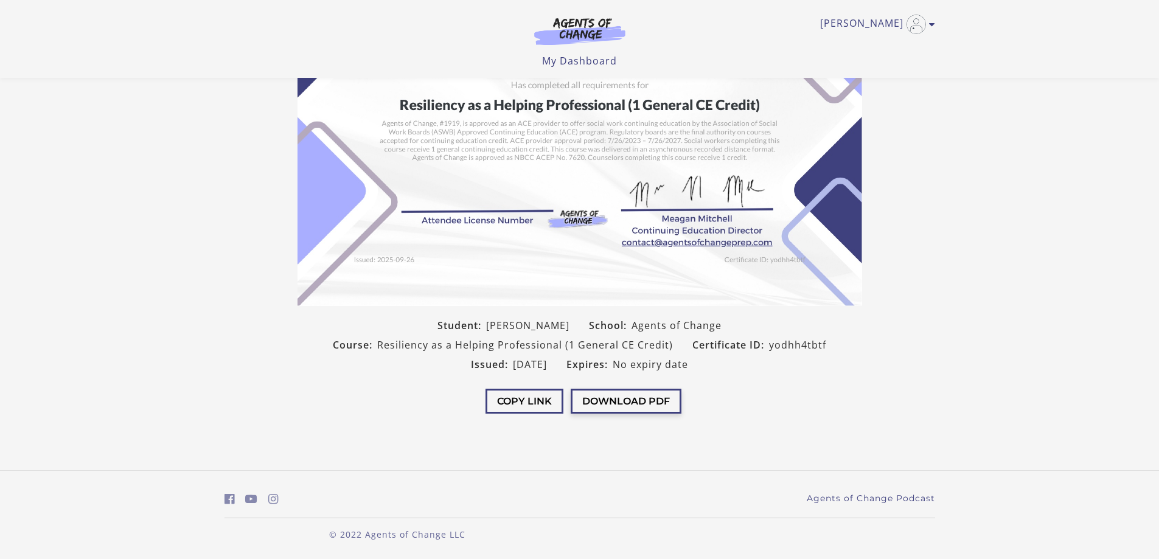
click at [609, 406] on button "Download PDF" at bounding box center [626, 401] width 111 height 25
